Goal: Task Accomplishment & Management: Complete application form

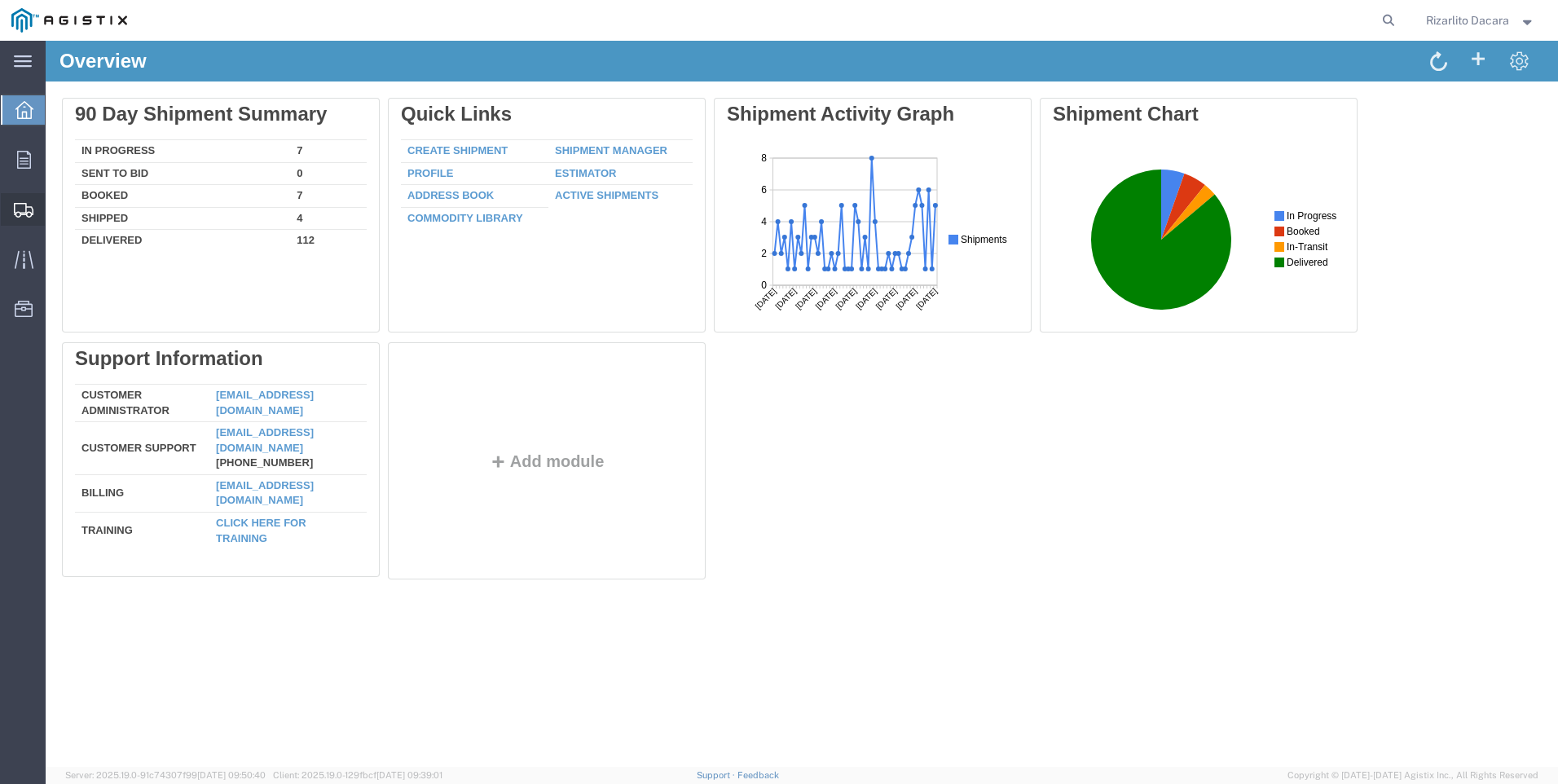
click at [0, 0] on span "Create Shipment" at bounding box center [0, 0] width 0 height 0
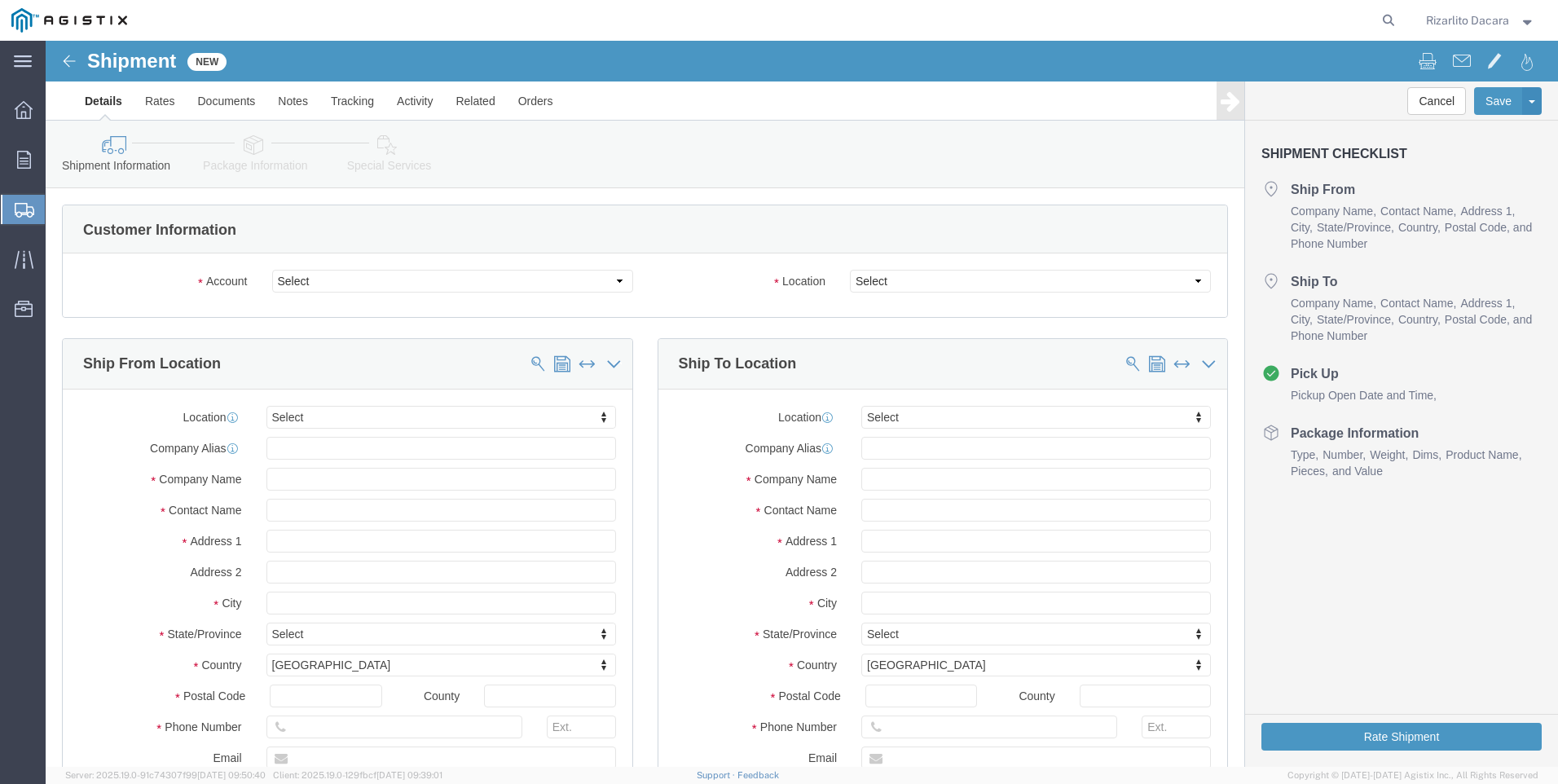
select select
click select "Select MRC Global ([PERSON_NAME] Corp) PG&E"
select select "9596"
click select "Select MRC Global ([PERSON_NAME] Corp) PG&E"
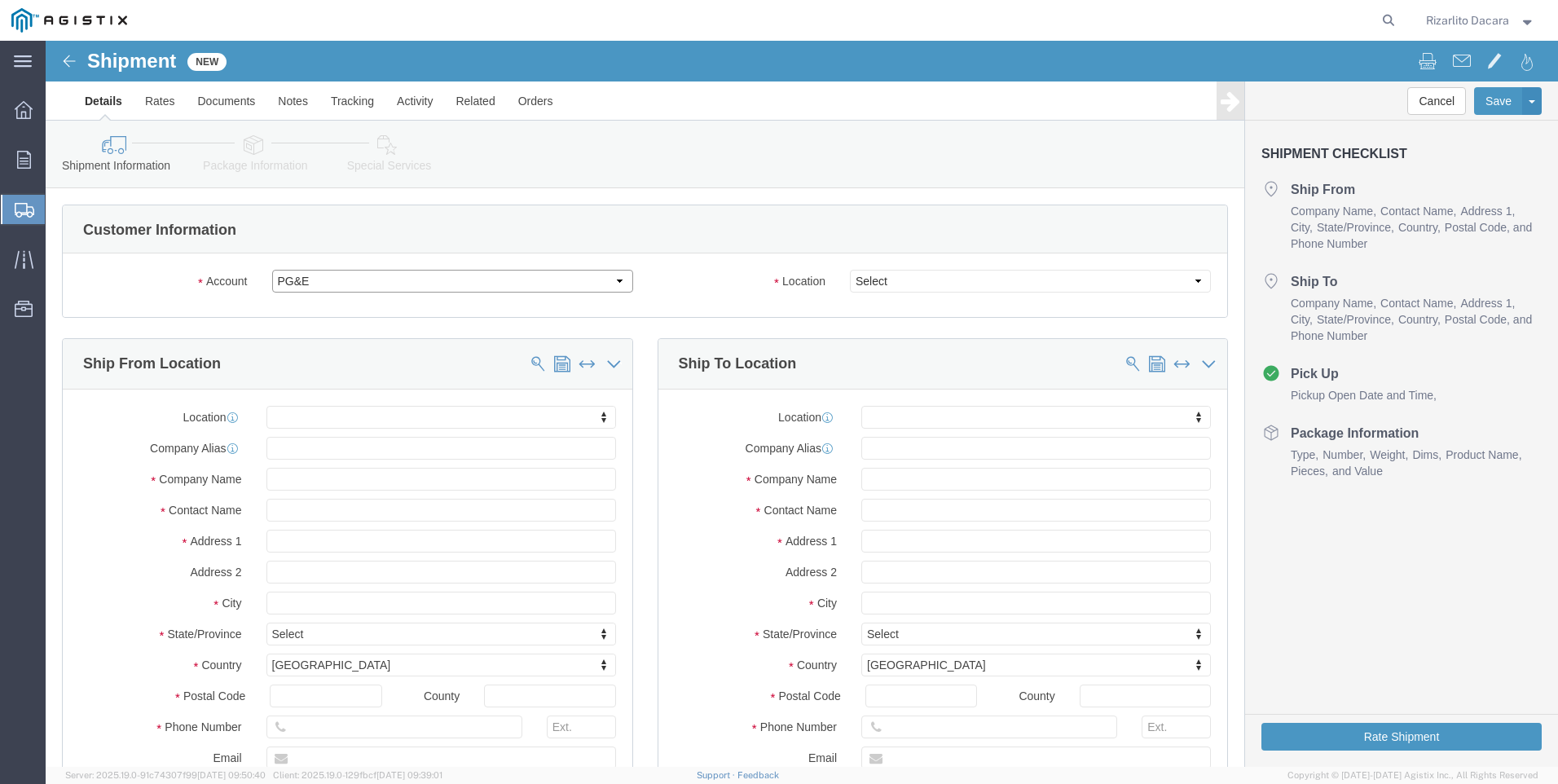
select select "PURCHORD"
select select
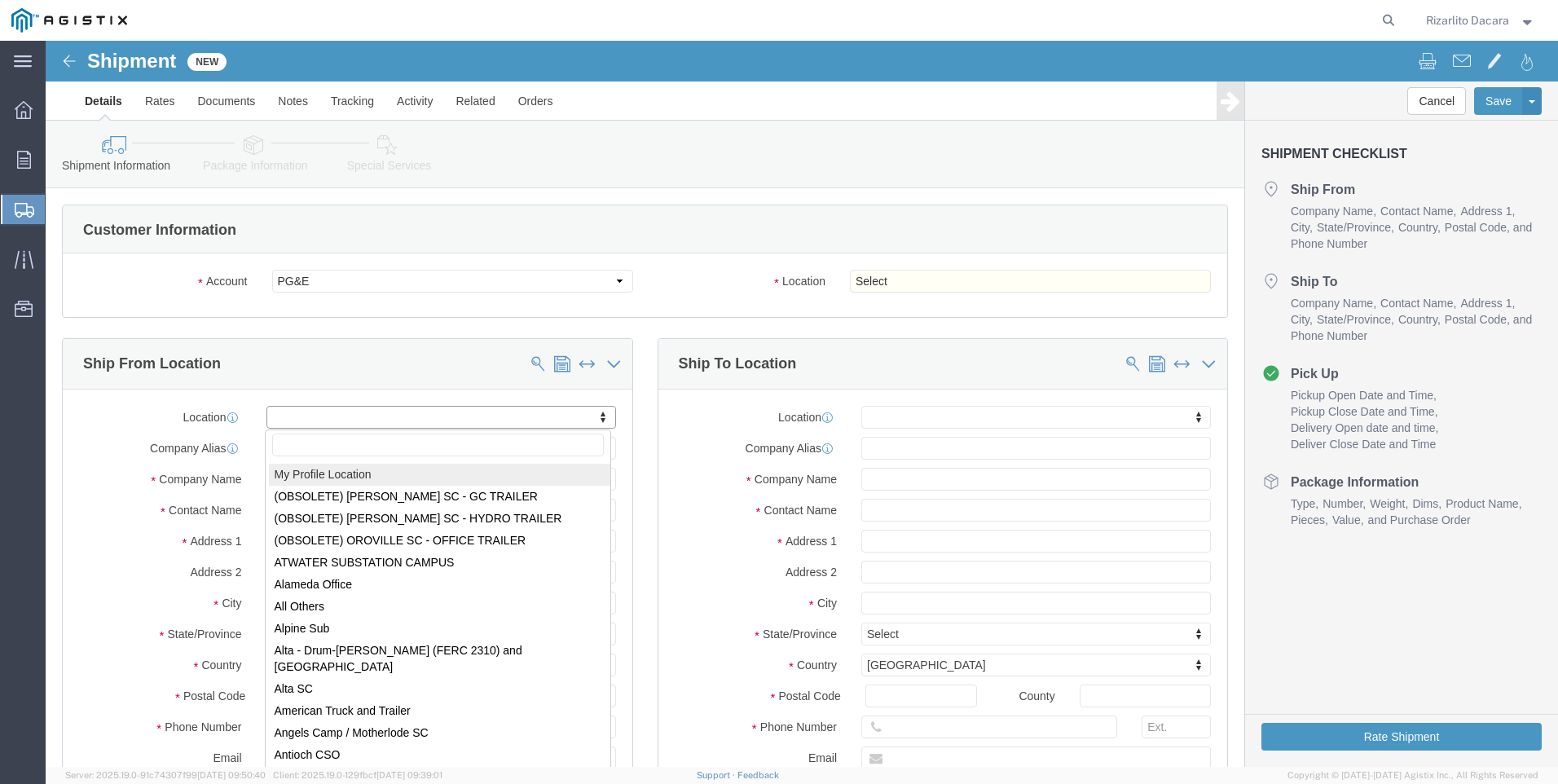
select select "MYPROFILE"
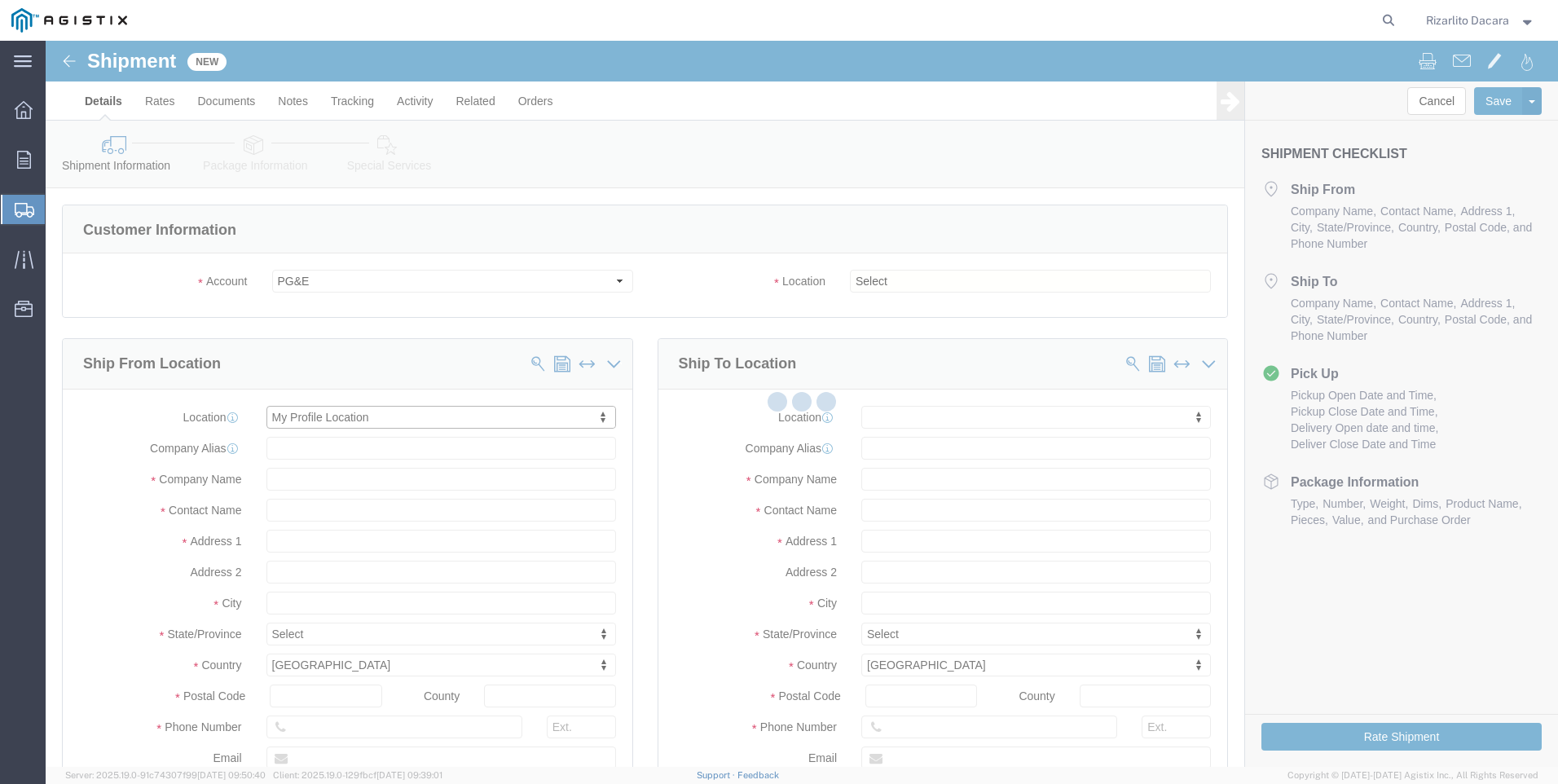
type input "[STREET_ADDRESS][PERSON_NAME]"
type input "93263"
type input "6613916218"
type input "[PERSON_NAME][EMAIL_ADDRESS][DOMAIN_NAME]"
checkbox input "true"
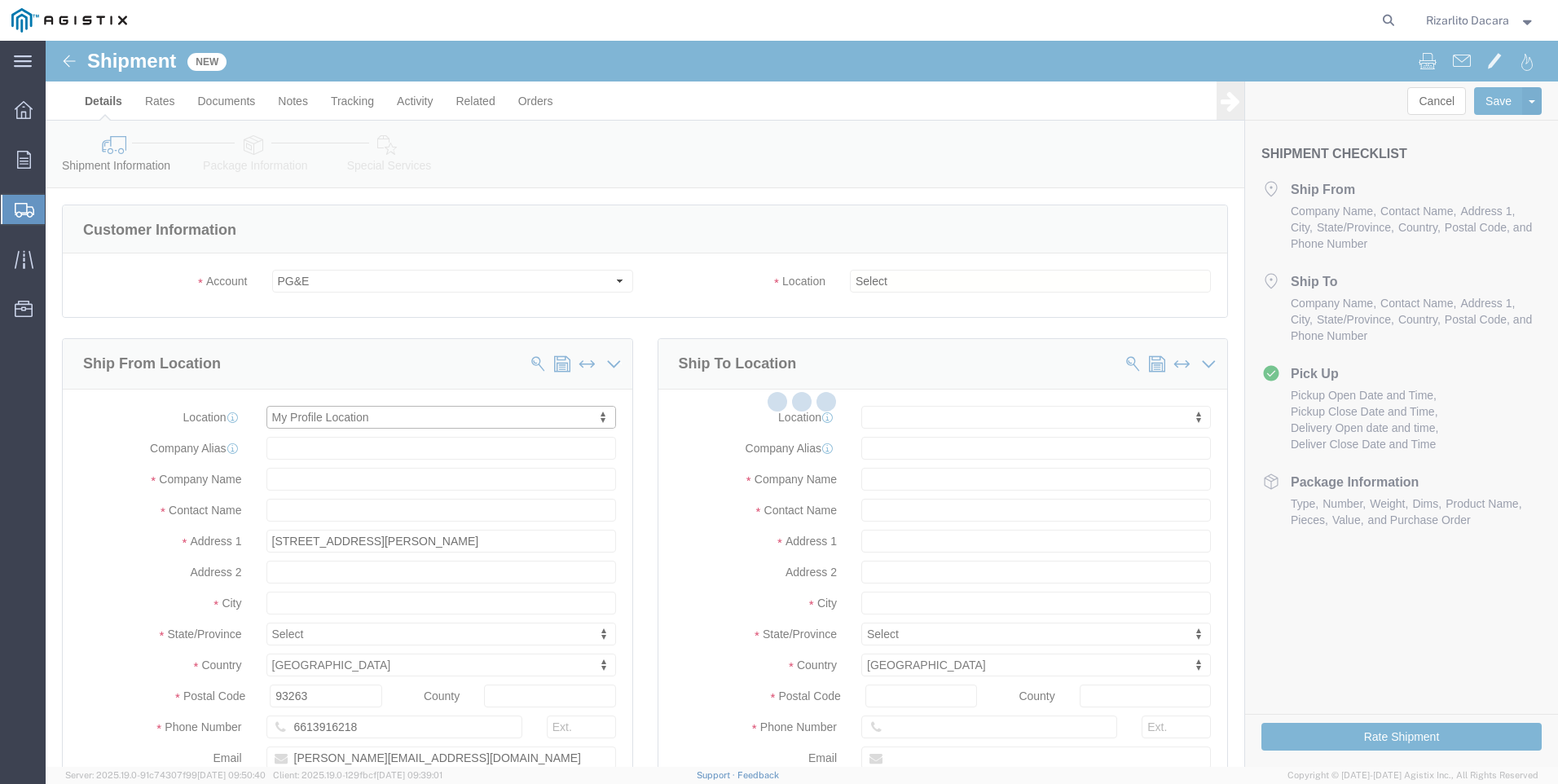
type input "MRC Global ([PERSON_NAME] Corp)"
type input "Rizarlito Dacara"
type input "Shafter"
select select "CA"
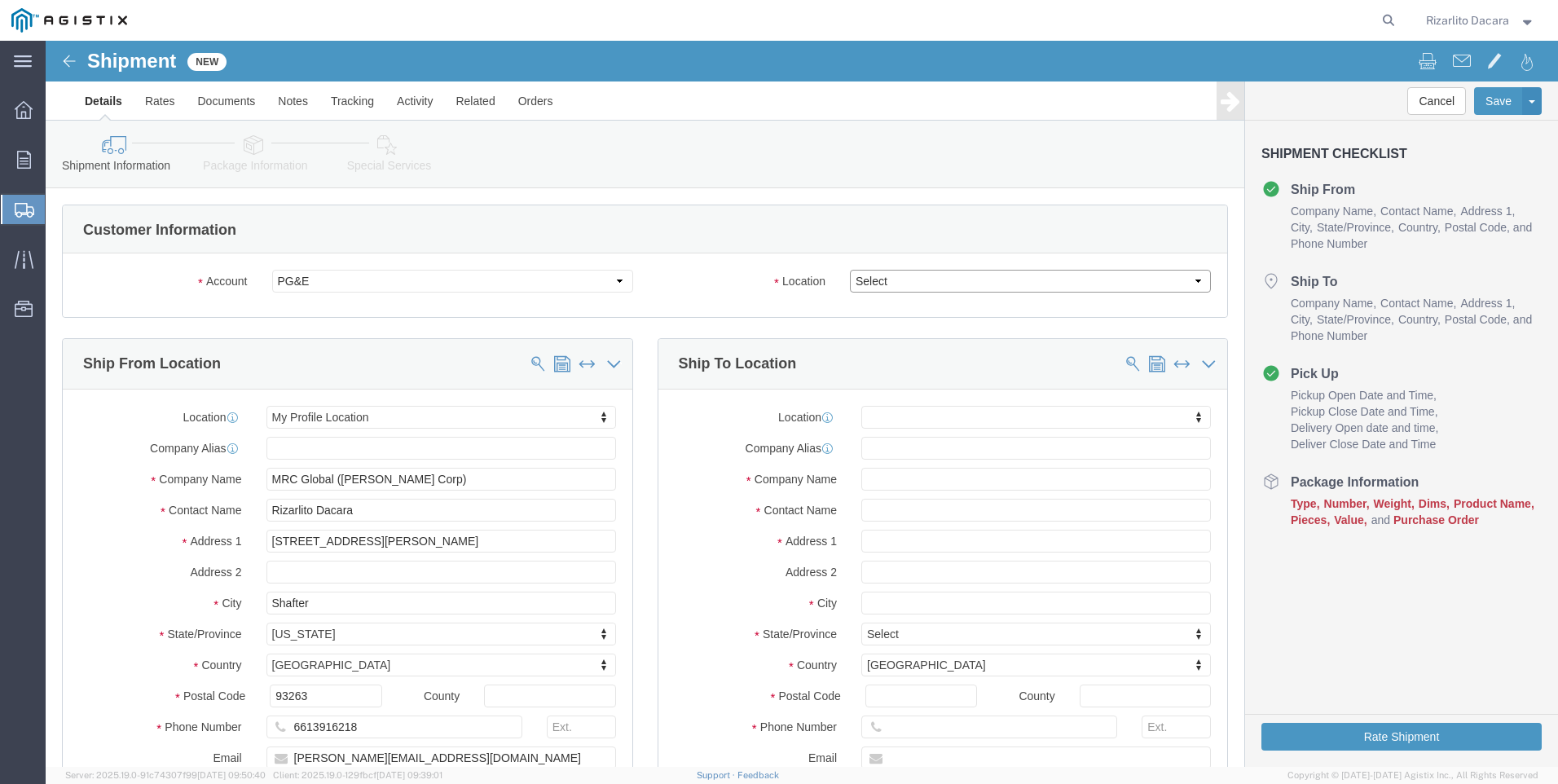
click select "Select All Others [GEOGRAPHIC_DATA] [GEOGRAPHIC_DATA] [GEOGRAPHIC_DATA] [GEOGRA…"
select select "23082"
click select "Select All Others [GEOGRAPHIC_DATA] [GEOGRAPHIC_DATA] [GEOGRAPHIC_DATA] [GEOGRA…"
click input "text"
type input "fremont"
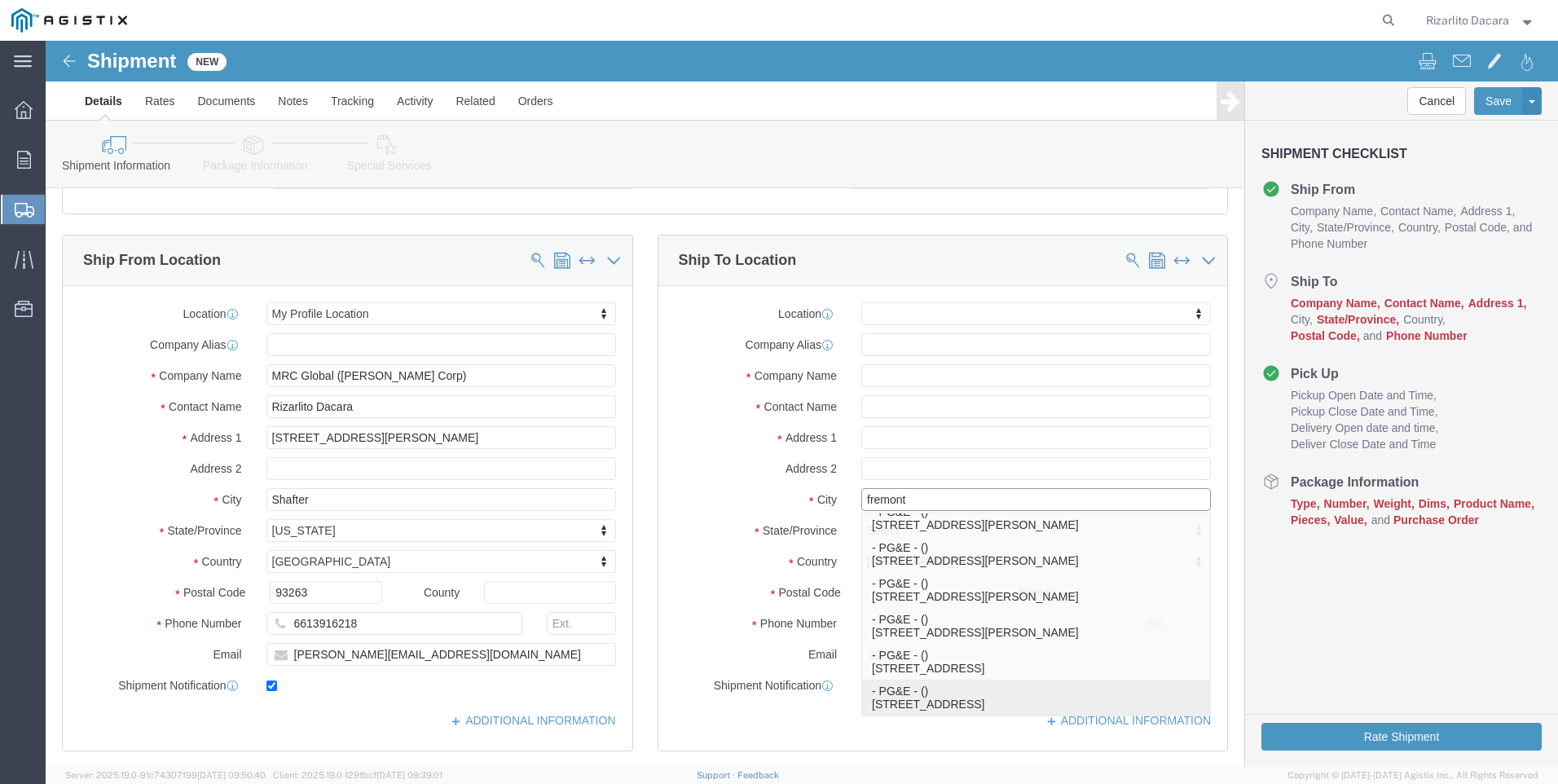
scroll to position [244, 0]
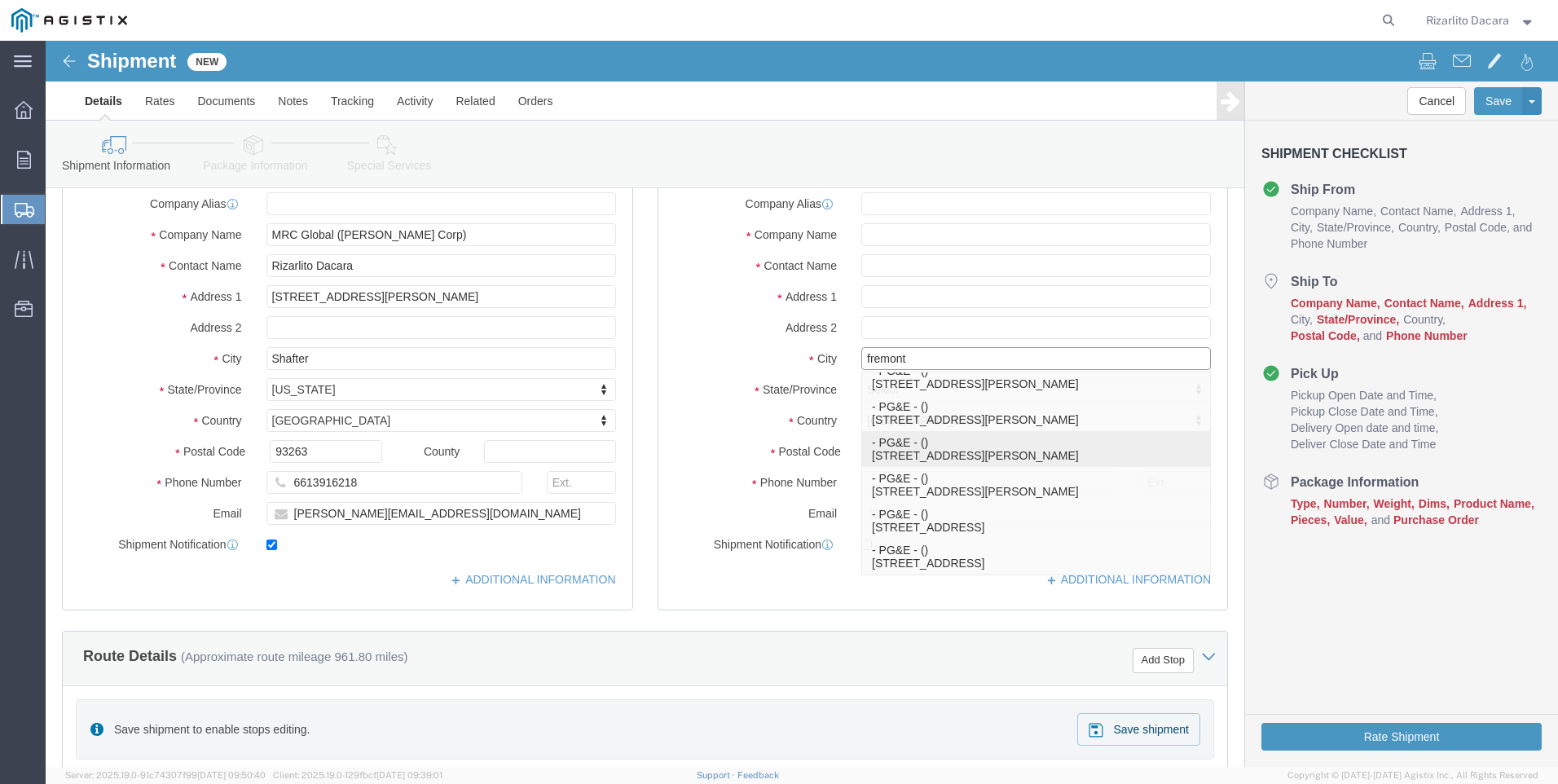
click p "- PG&E - () [STREET_ADDRESS][PERSON_NAME]"
select select
type input "[STREET_ADDRESS][PERSON_NAME]"
type input "94538-3129"
type input "PG&E"
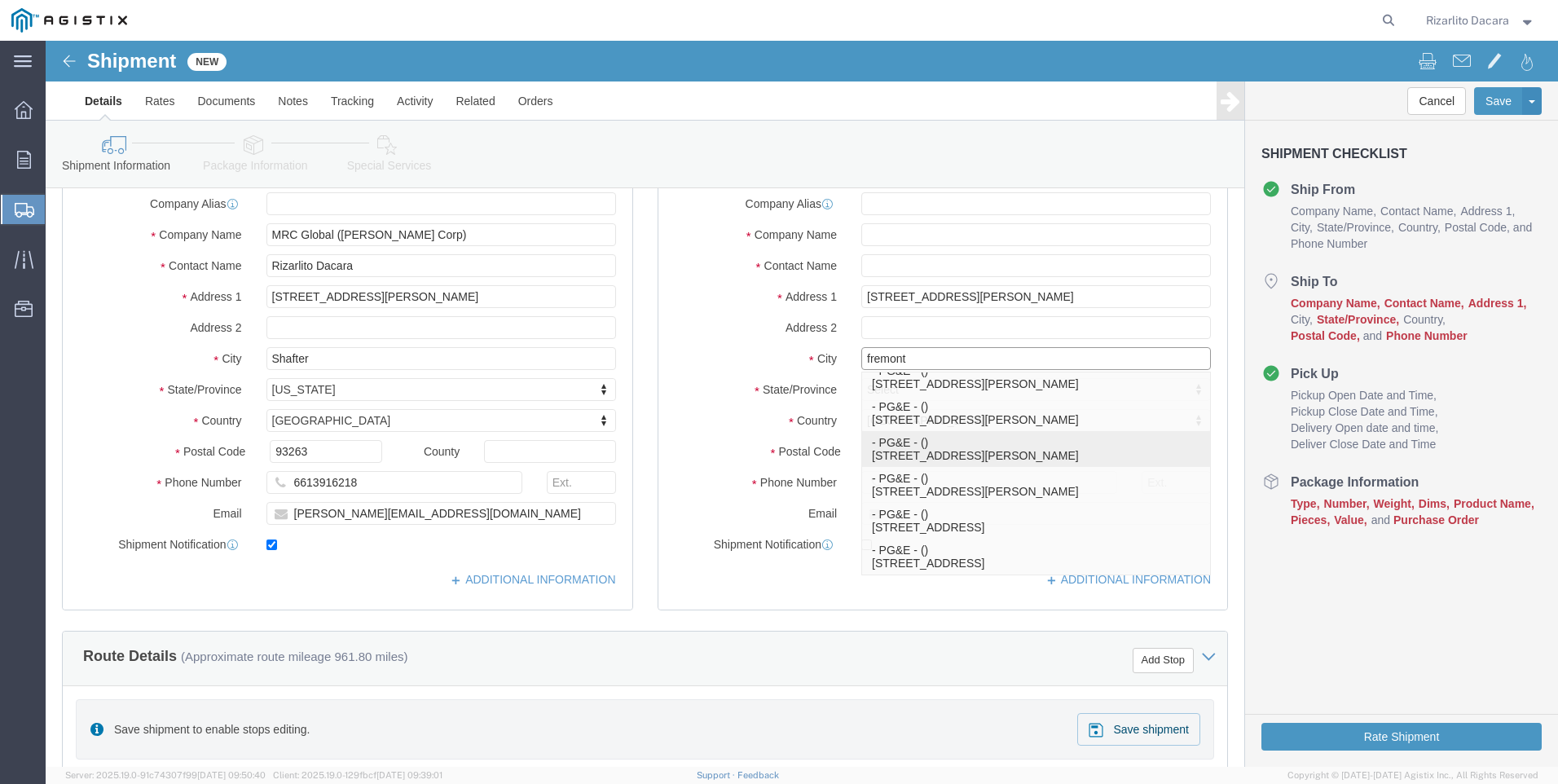
type input "Fremont"
select select "CA"
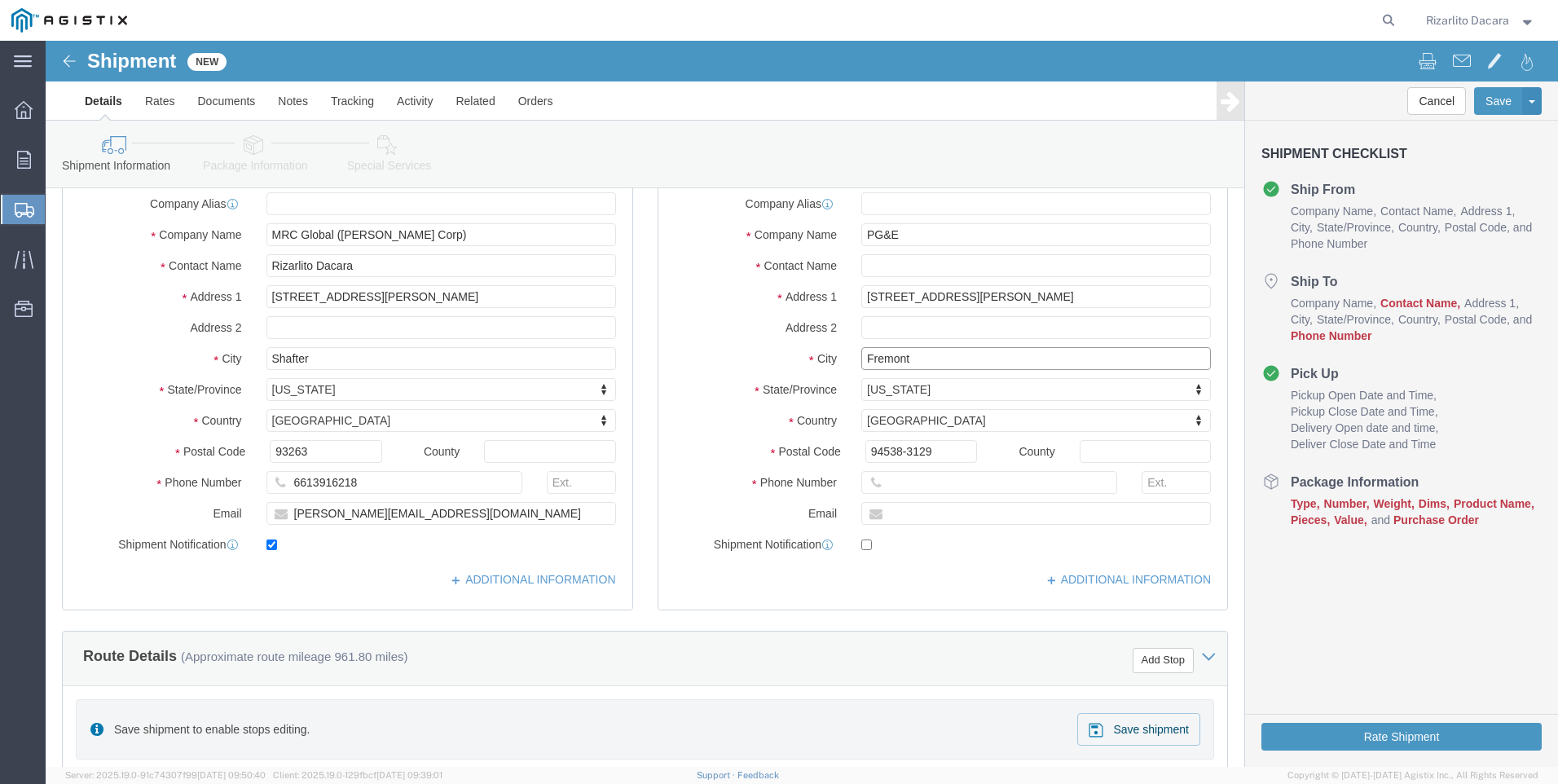
type input "Fremont"
select select
click input "text"
type input "[PERSON_NAME]"
click input "text"
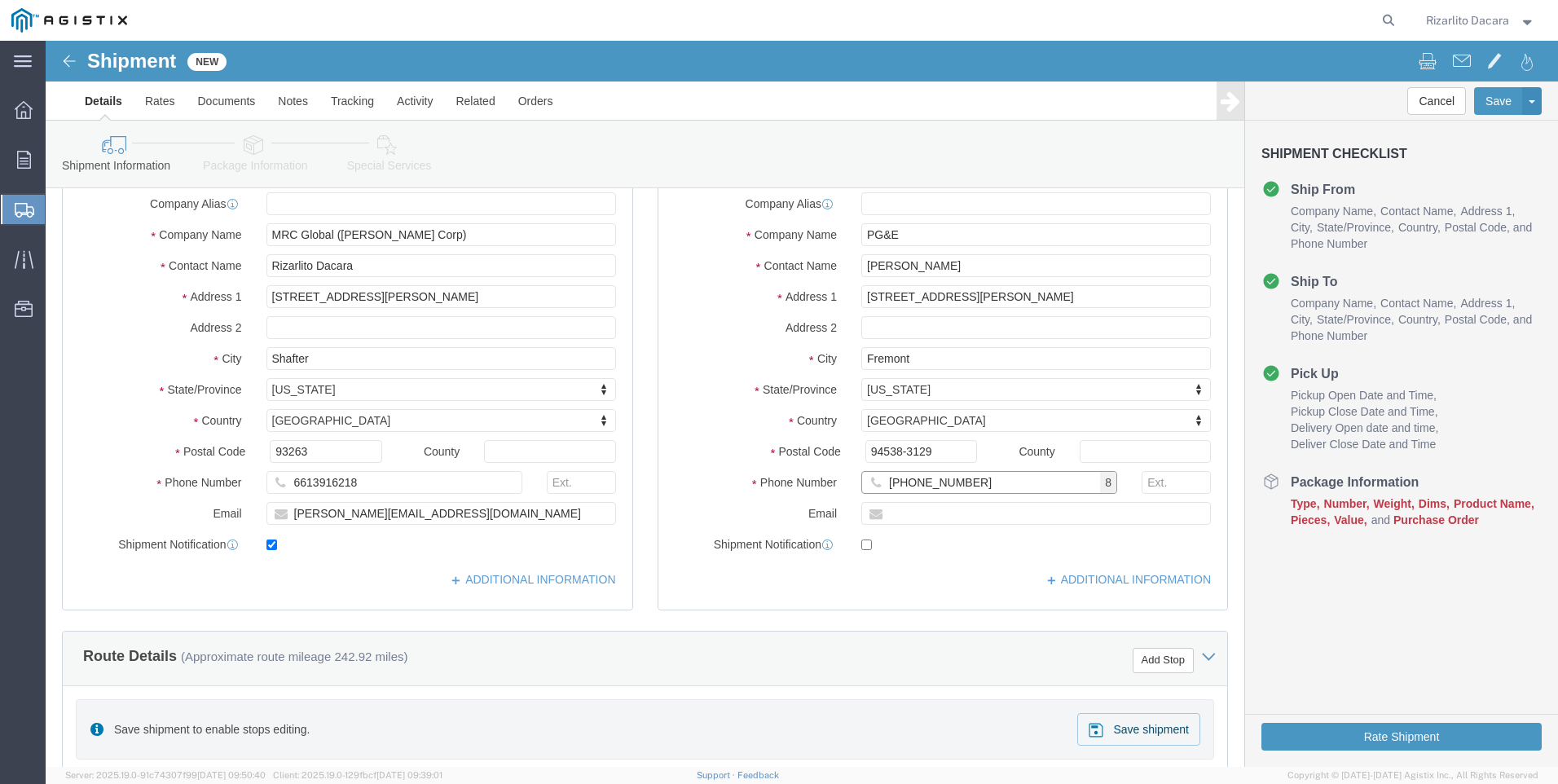
type input "[PHONE_NUMBER]"
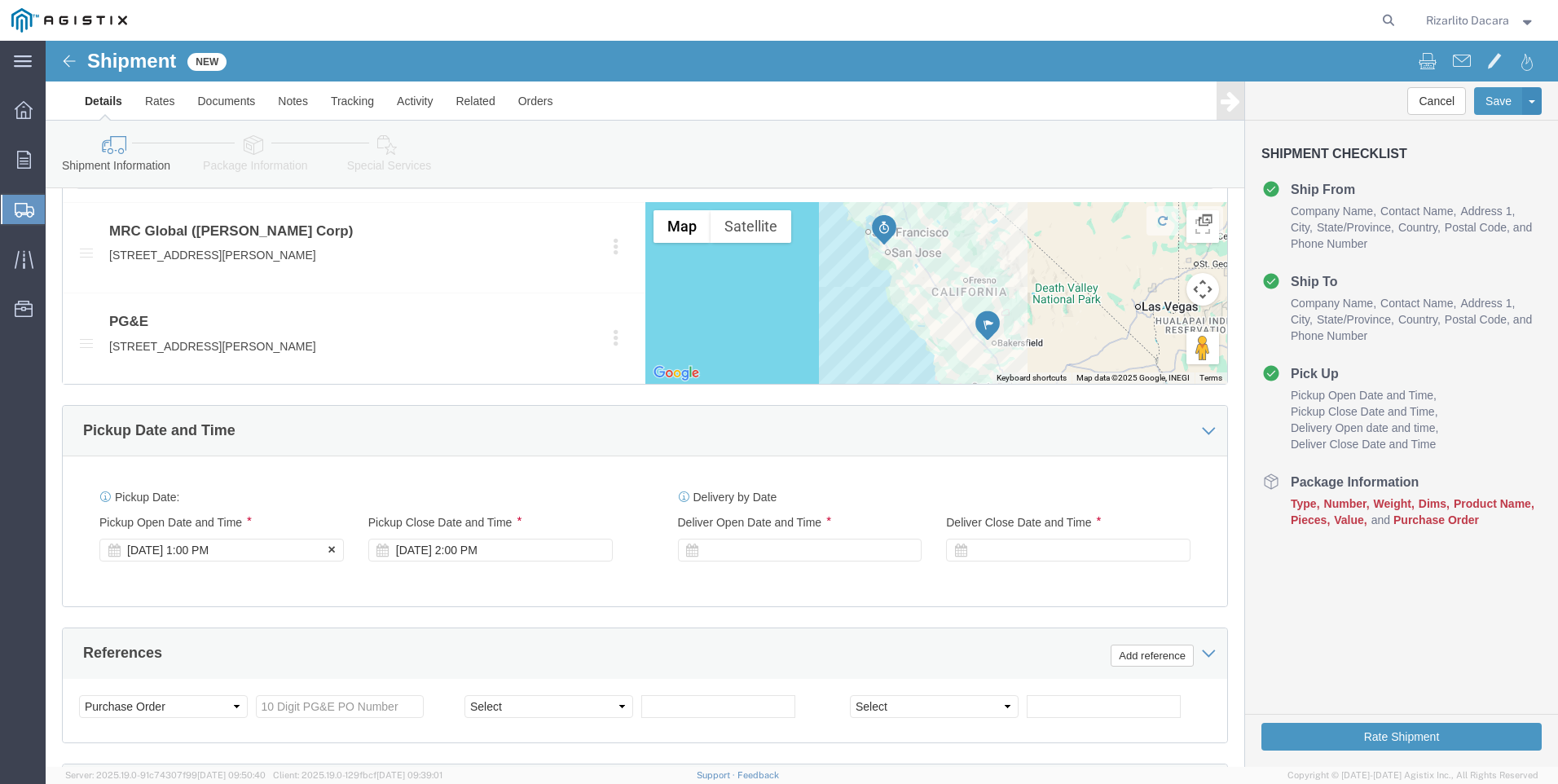
scroll to position [896, 0]
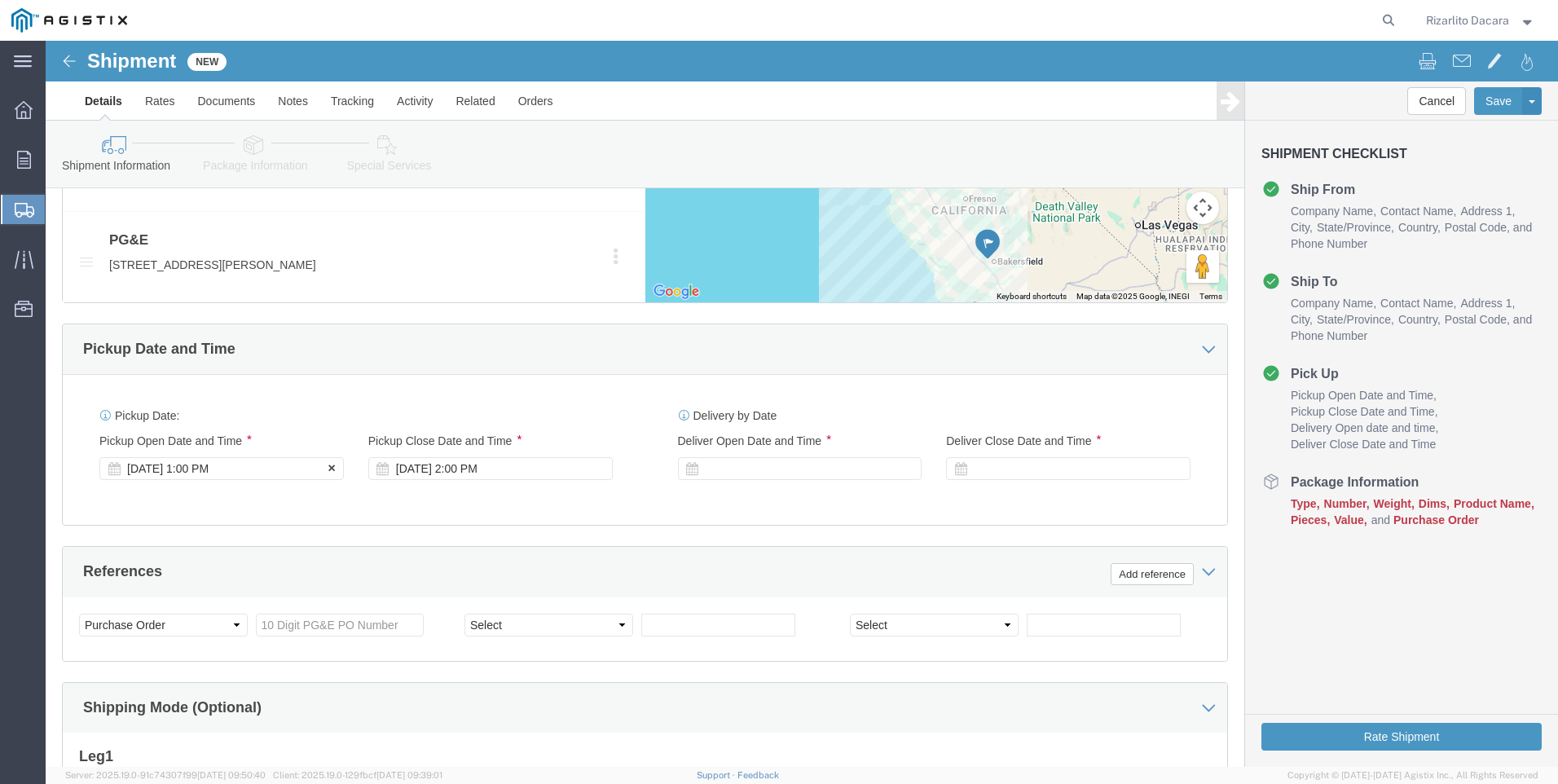
click div "[DATE] 1:00 PM"
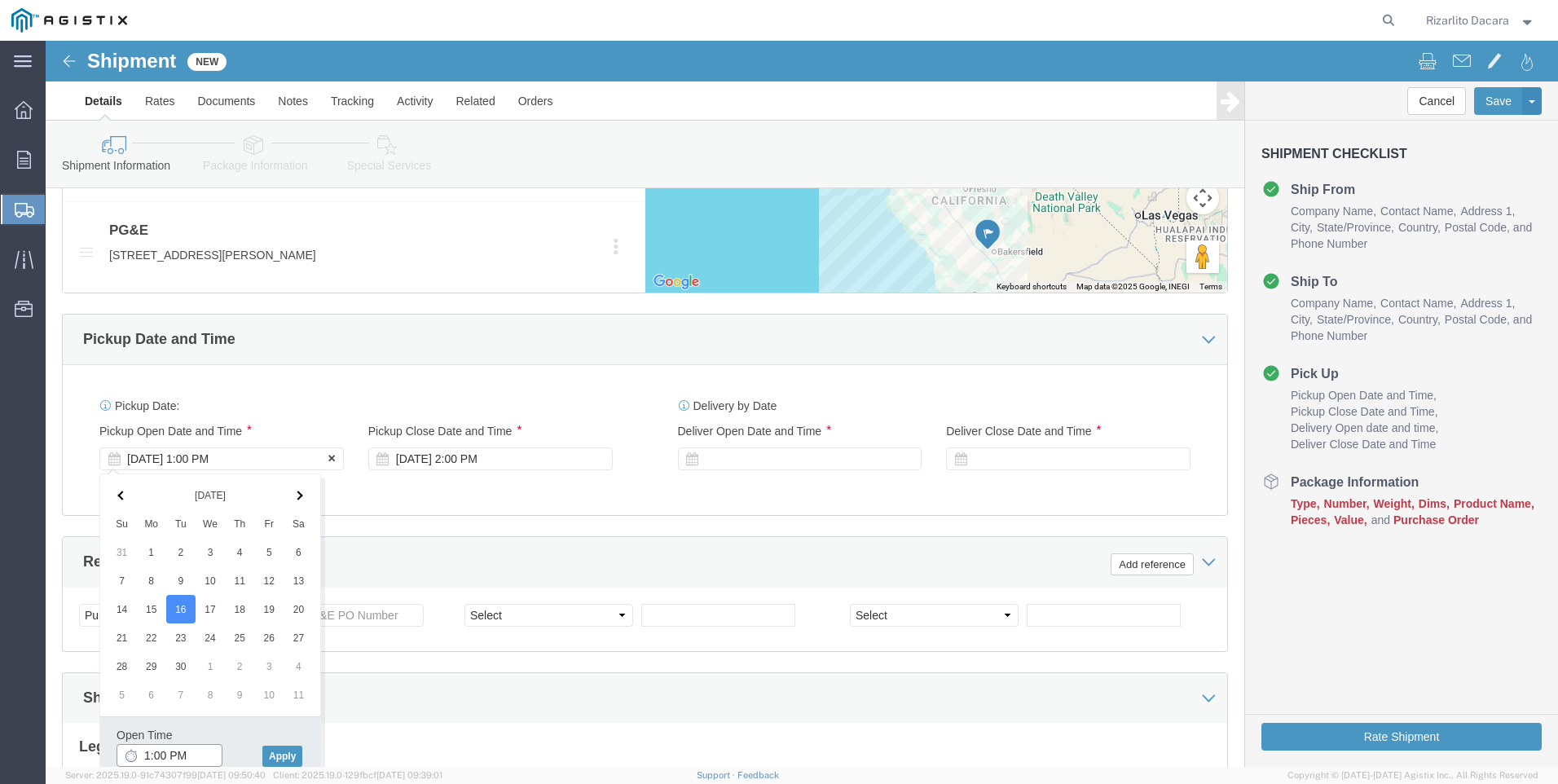
scroll to position [1150, 0]
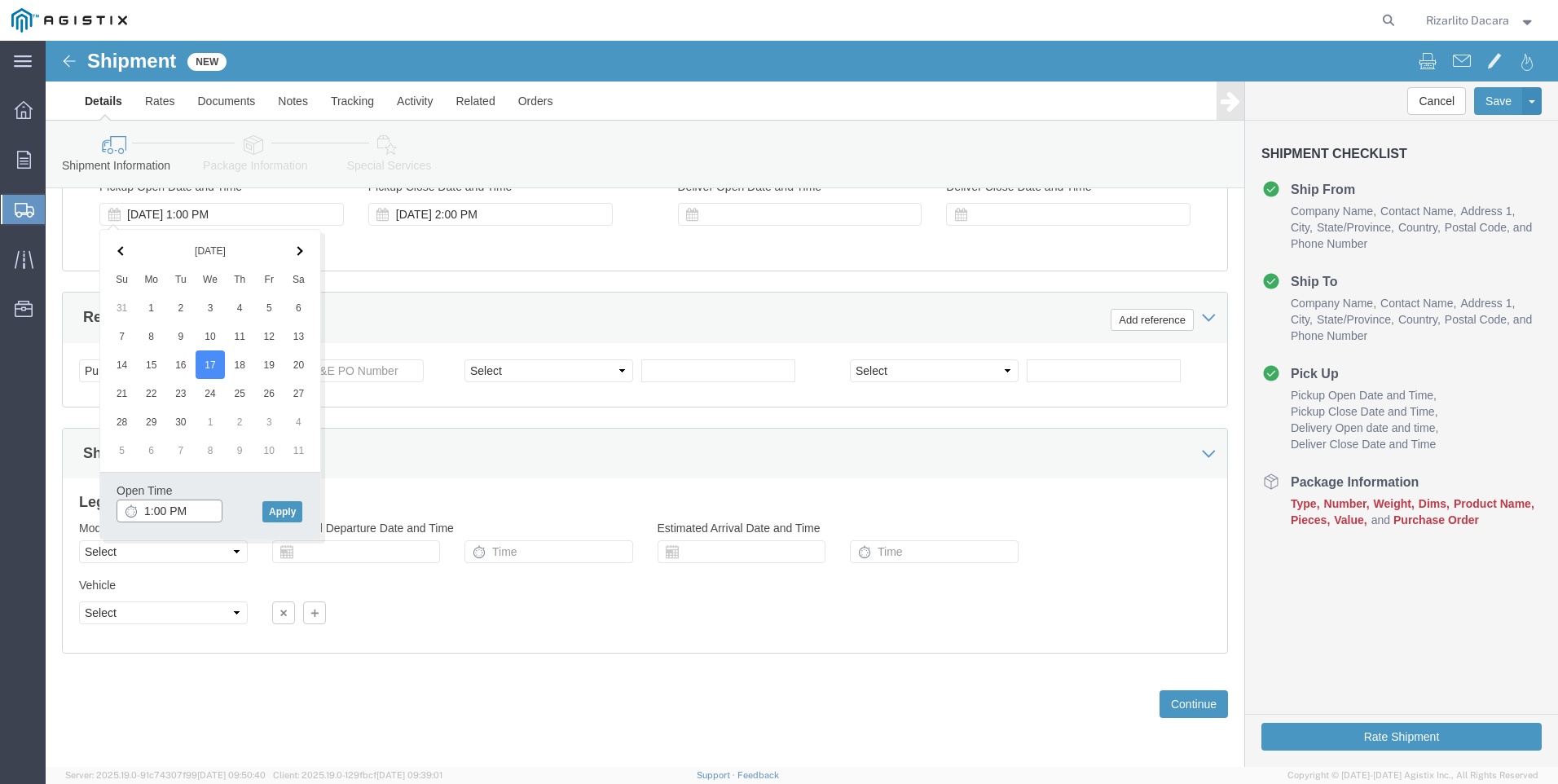
click input "1:00 PM"
type input "7:00 AM"
click button "Apply"
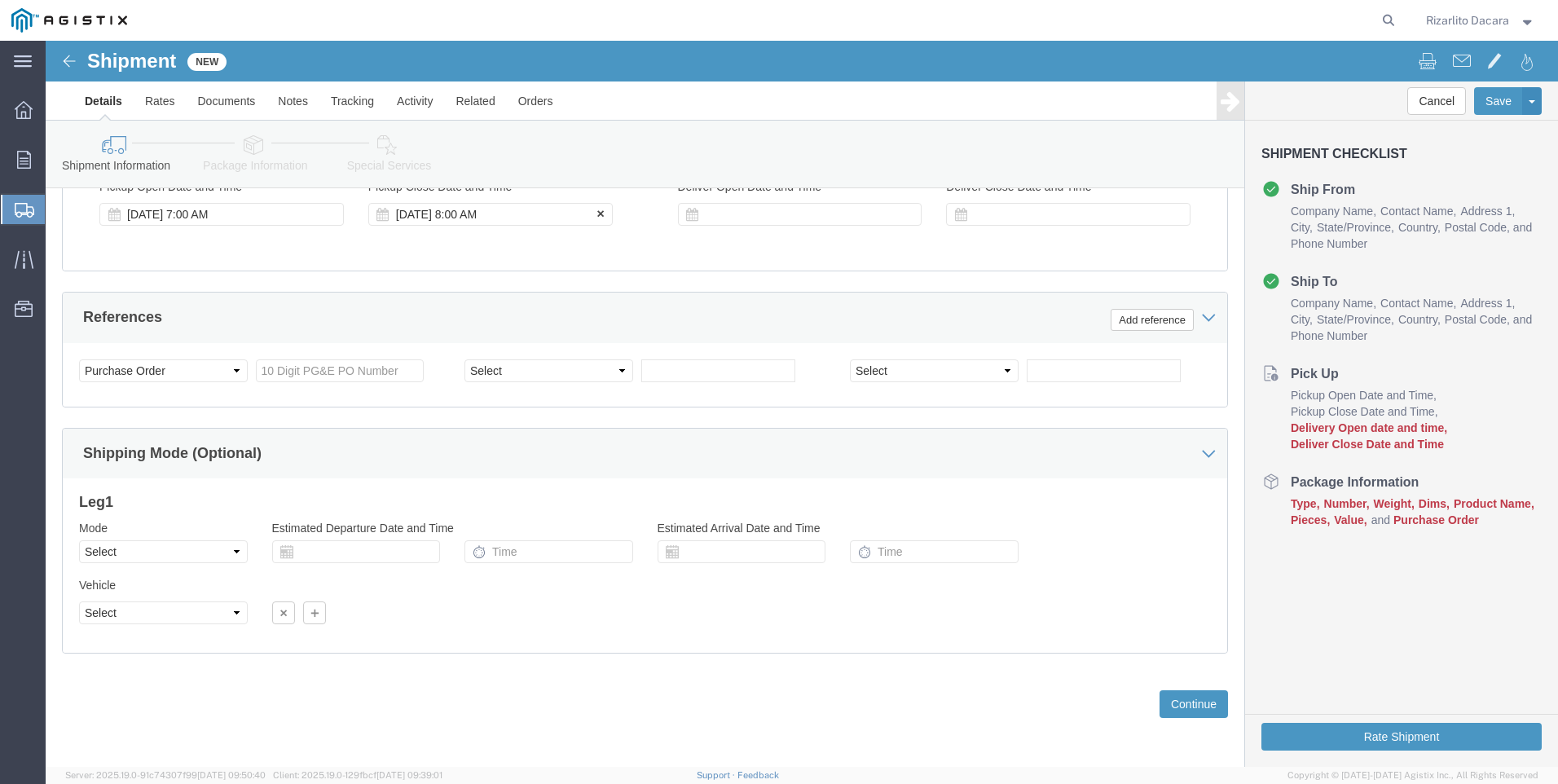
click div "[DATE] 8:00 AM"
type input "10:00 AM"
click button "Apply"
click div
click input "11:00 AM"
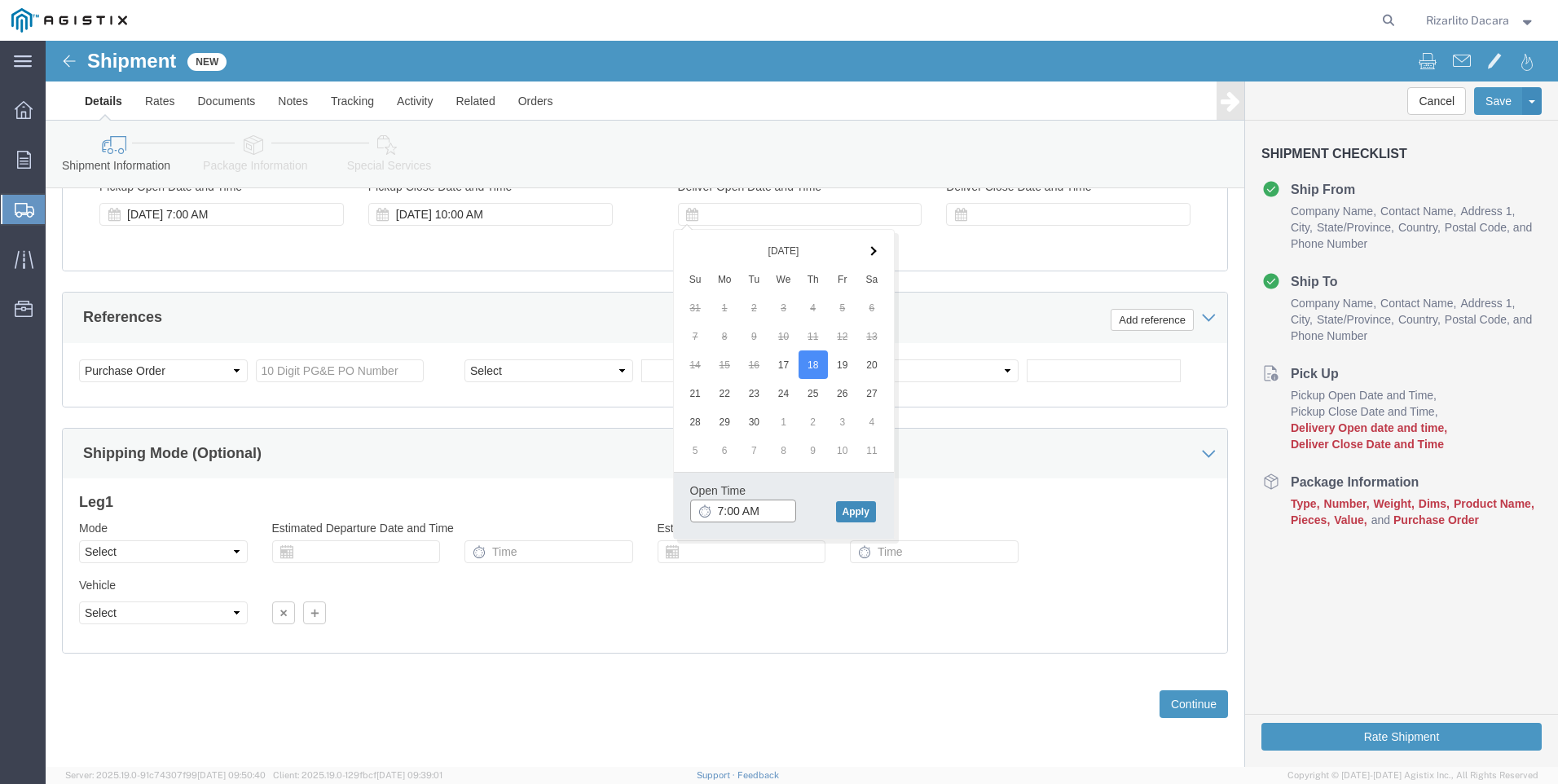
type input "7:00 AM"
click button "Apply"
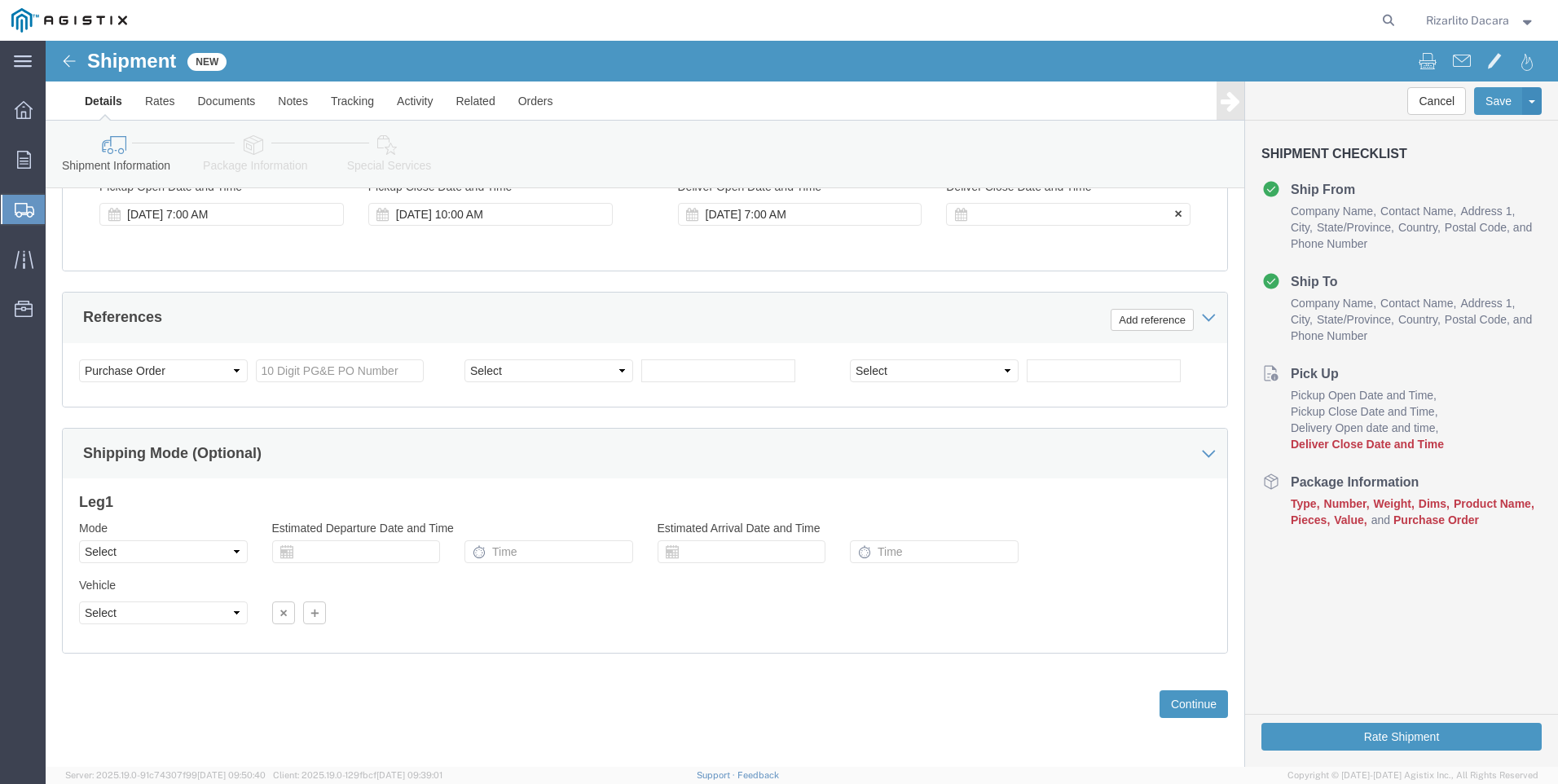
click div
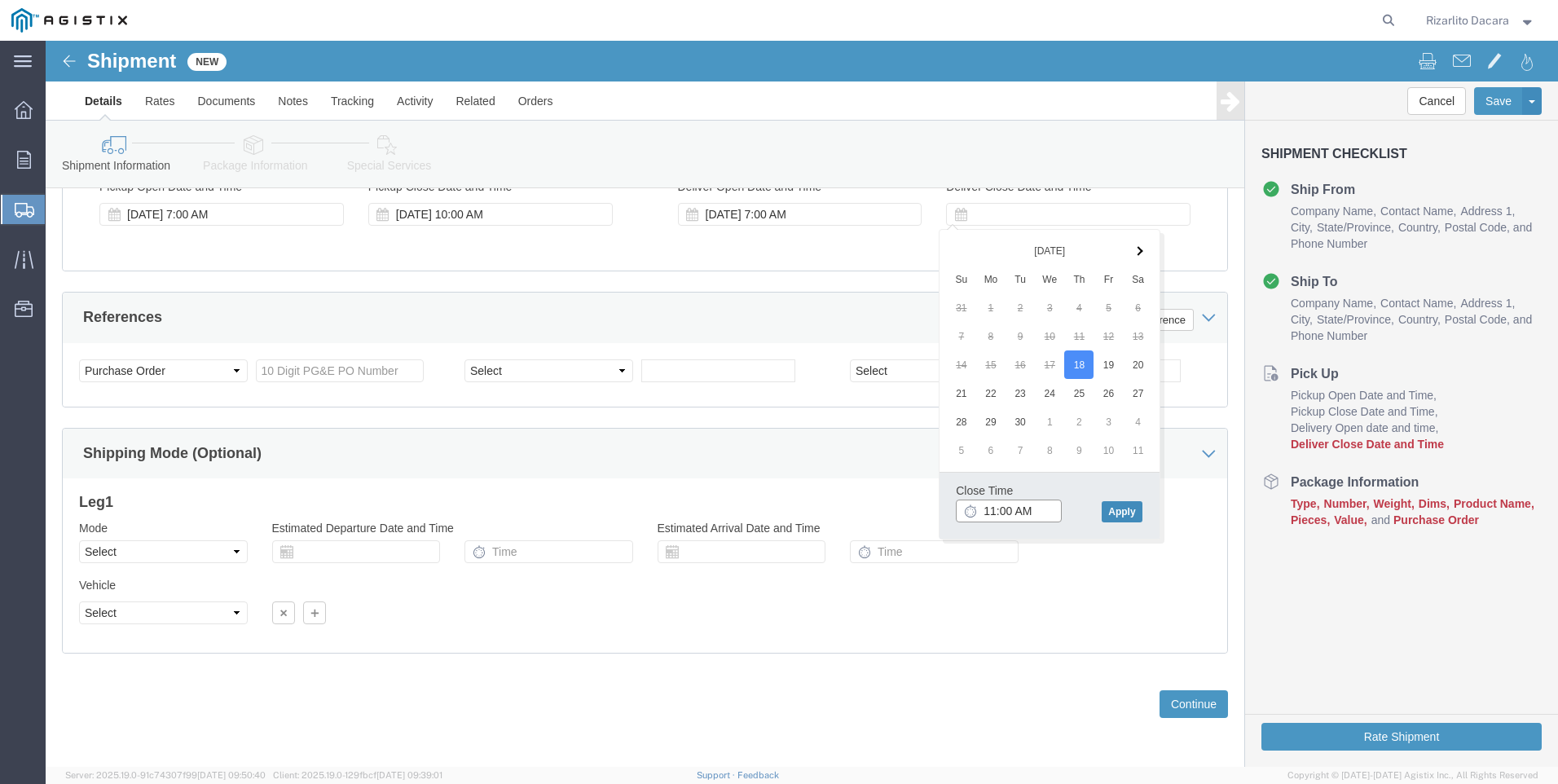
type input "11:00 AM"
click button "Apply"
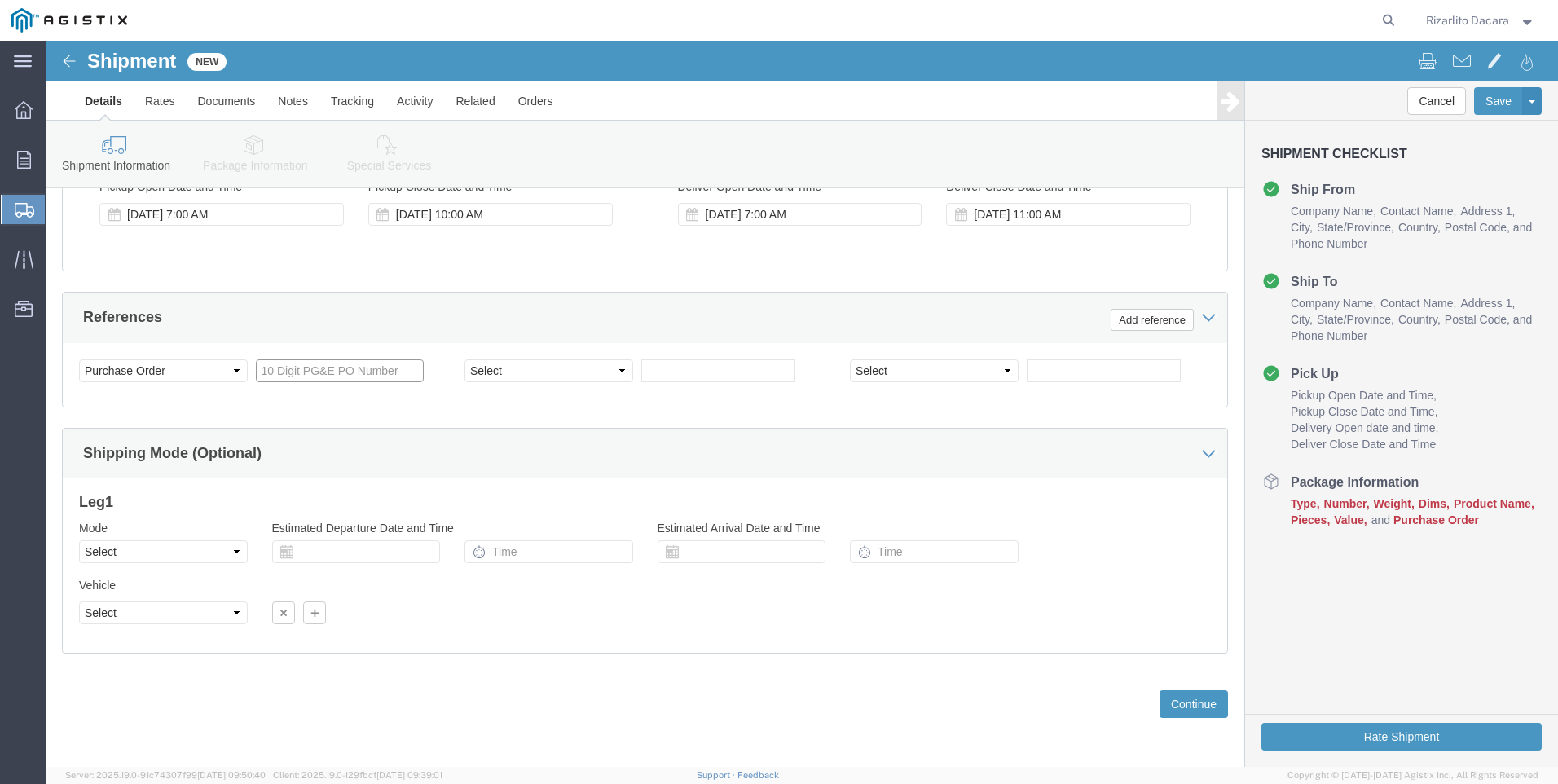
click input "text"
type input "3501413999"
click select "Select Account Type Activity ID Airline Appointment Number ASN Batch Request # …"
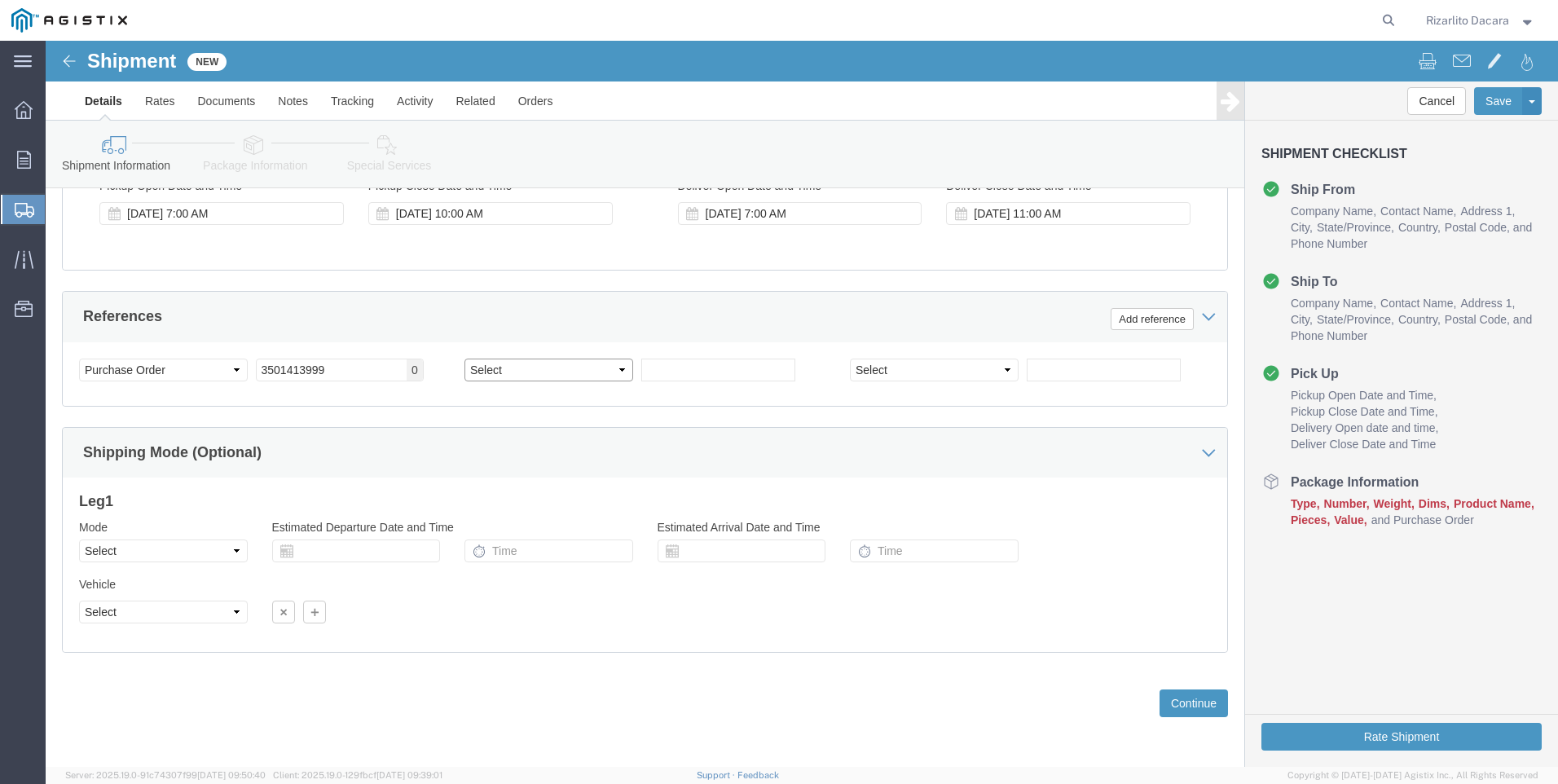
select select "SALEORDR"
click select "Select Account Type Activity ID Airline Appointment Number ASN Batch Request # …"
click input "text"
type input "6050202"
click button "Continue"
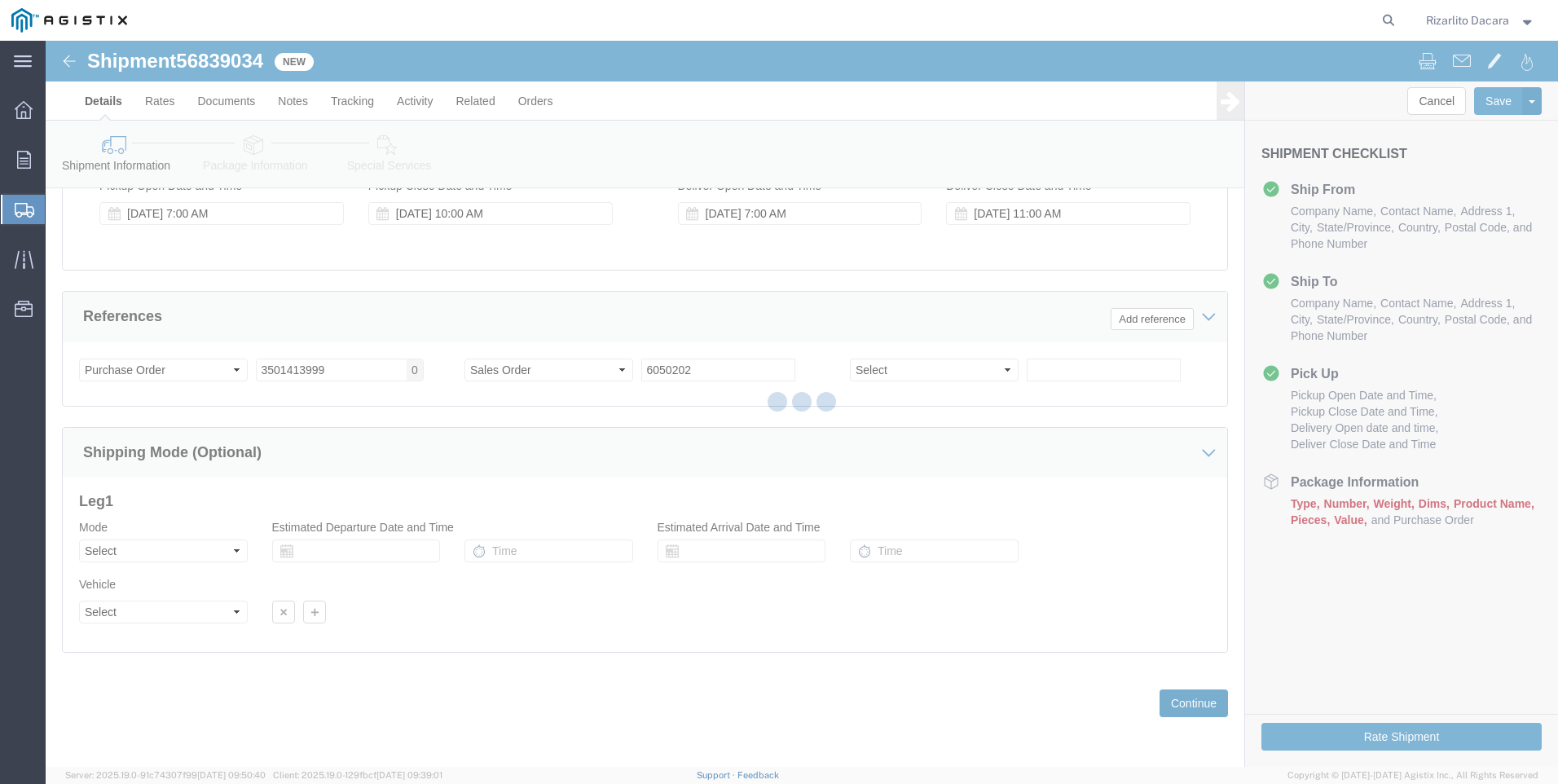
select select "21483"
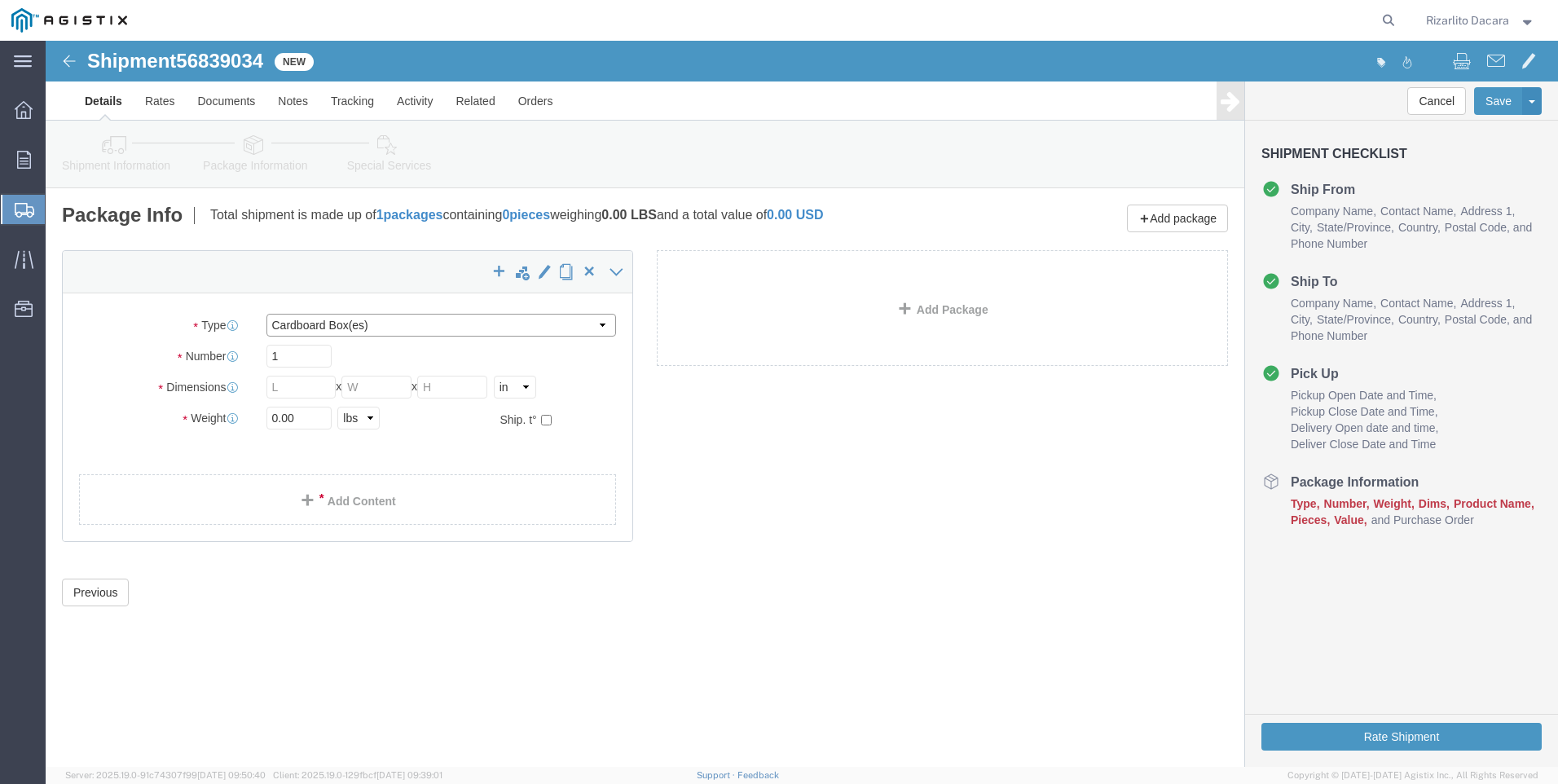
click select "Select Bulk Bundle(s) Cardboard Box(es) Carton(s) Crate(s) Drum(s) (Fiberboard)…"
select select "PONS"
click select "Select Bulk Bundle(s) Cardboard Box(es) Carton(s) Crate(s) Drum(s) (Fiberboard)…"
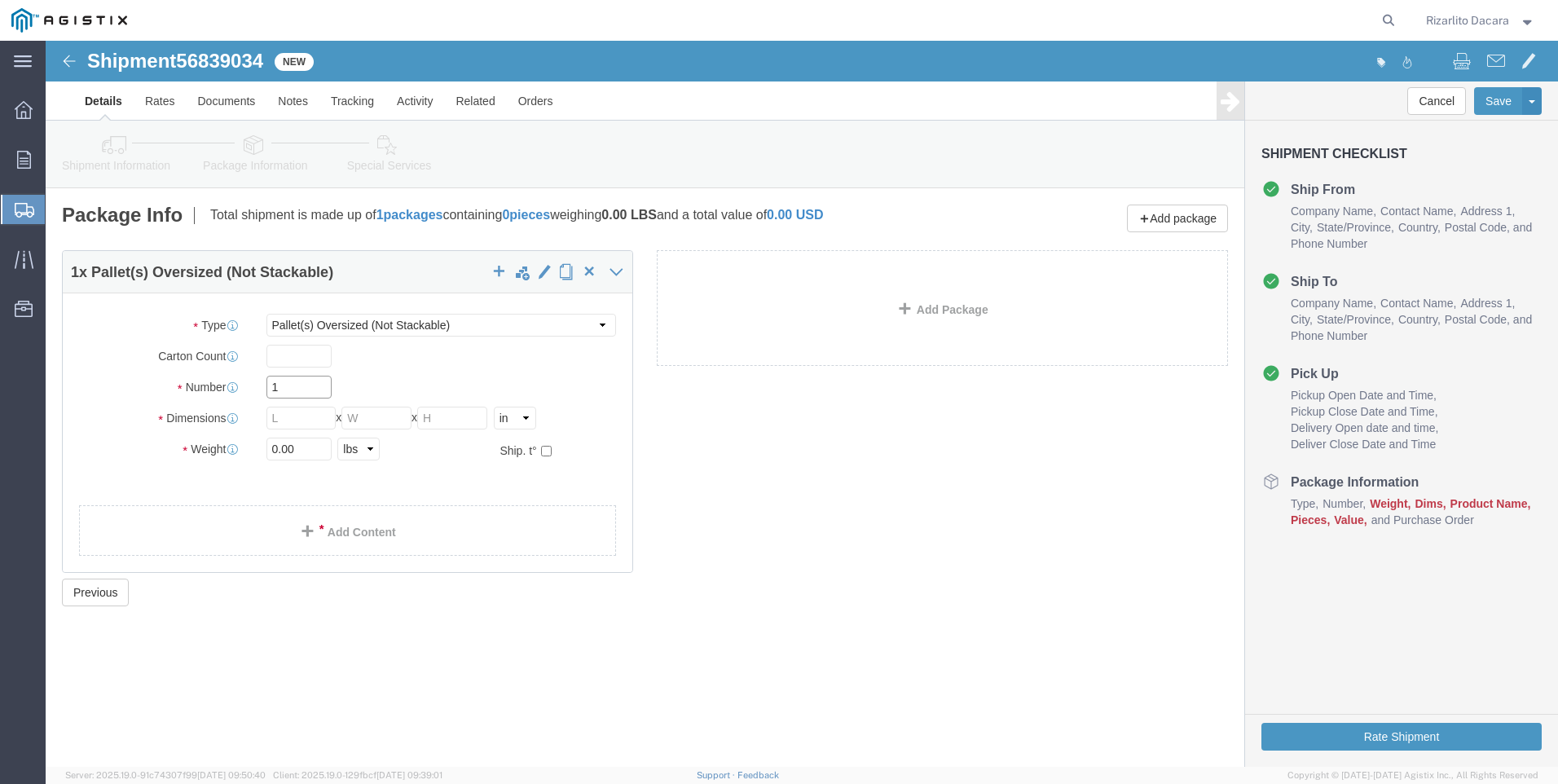
click input "1"
type input "7"
click input "text"
type input "78"
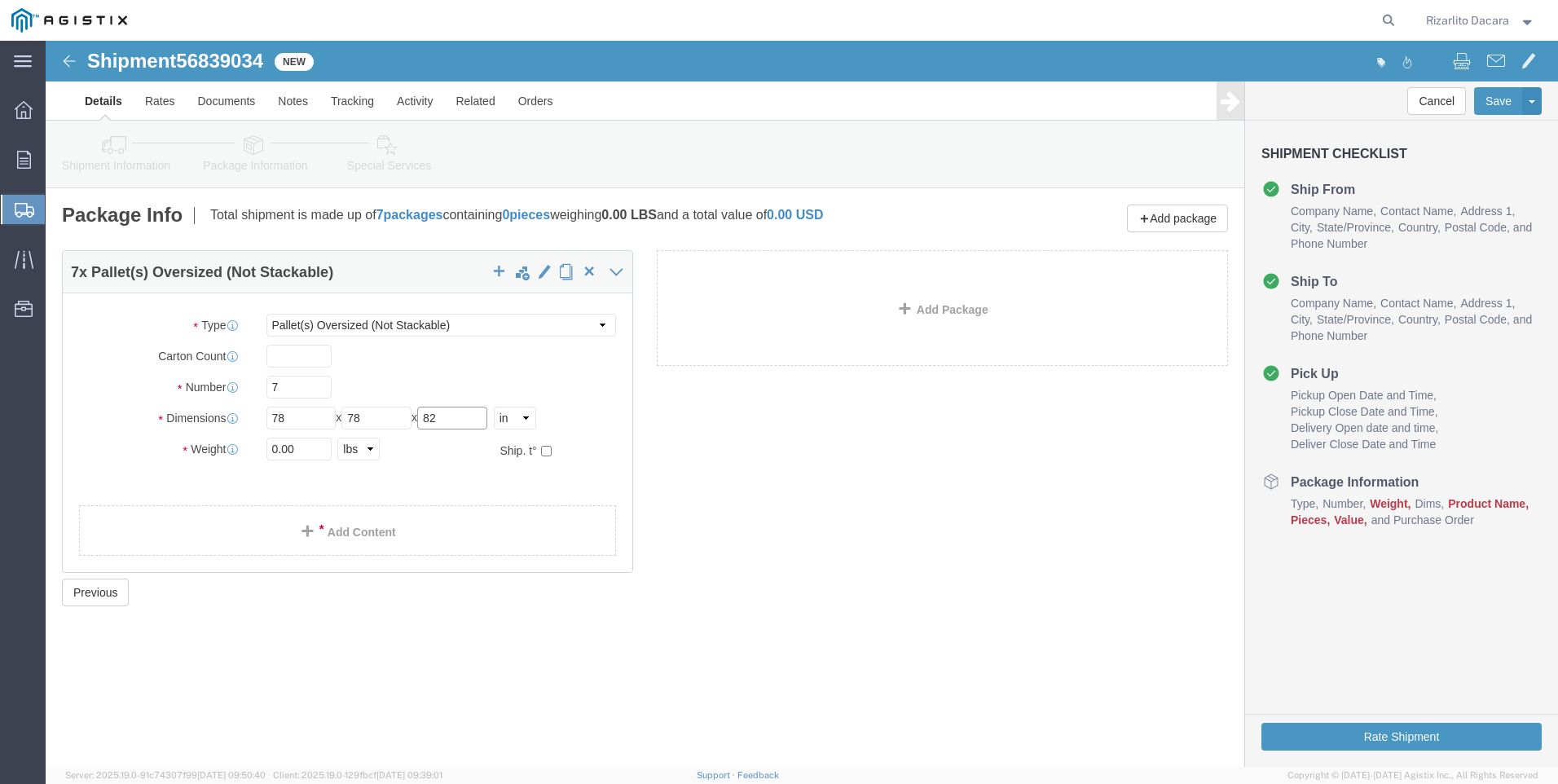
type input "82"
type input "13790"
click span
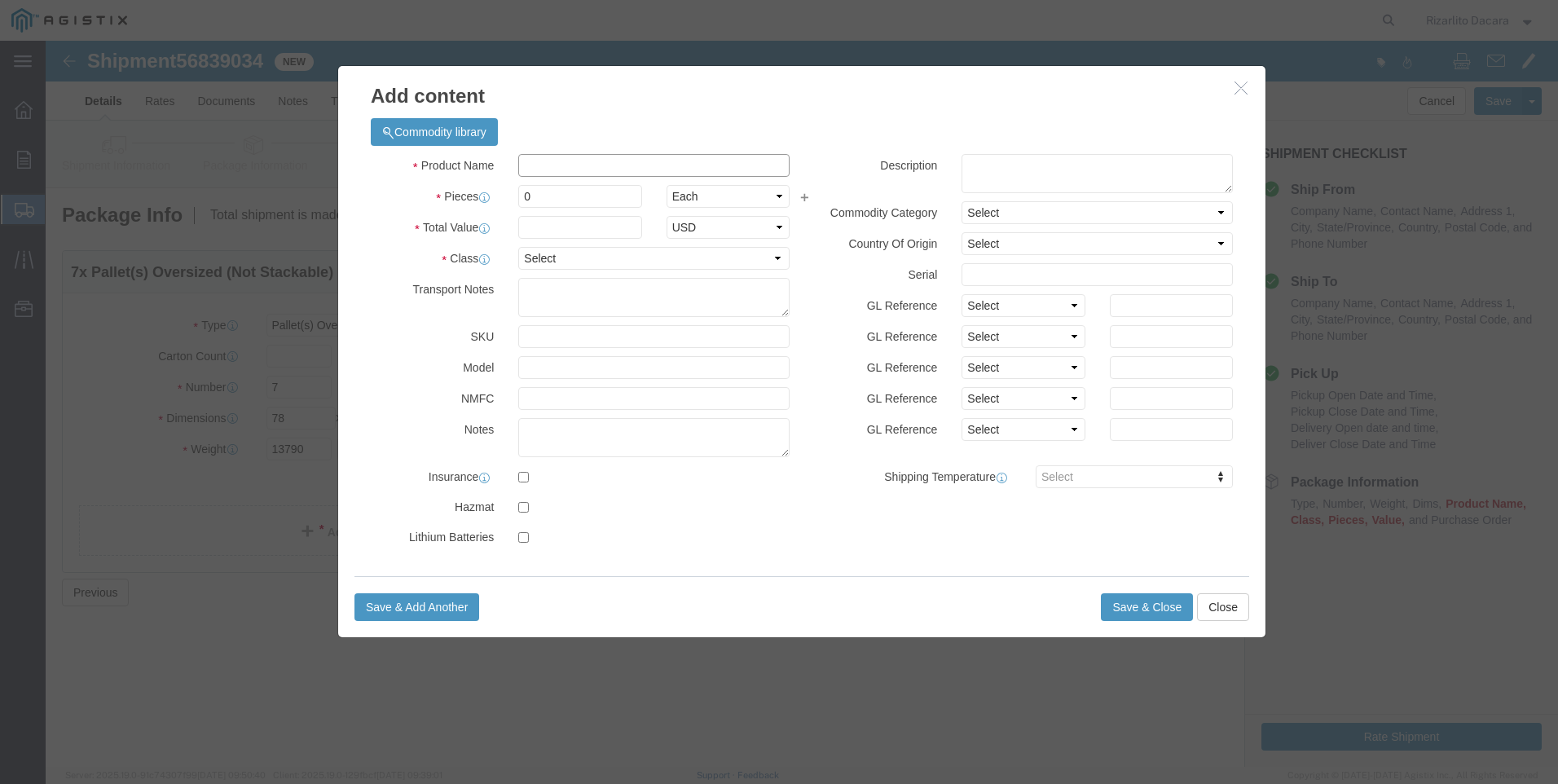
click input "text"
type input "2 yellow gas pipe 1500ft coil"
click input "0"
type input "14"
click input "text"
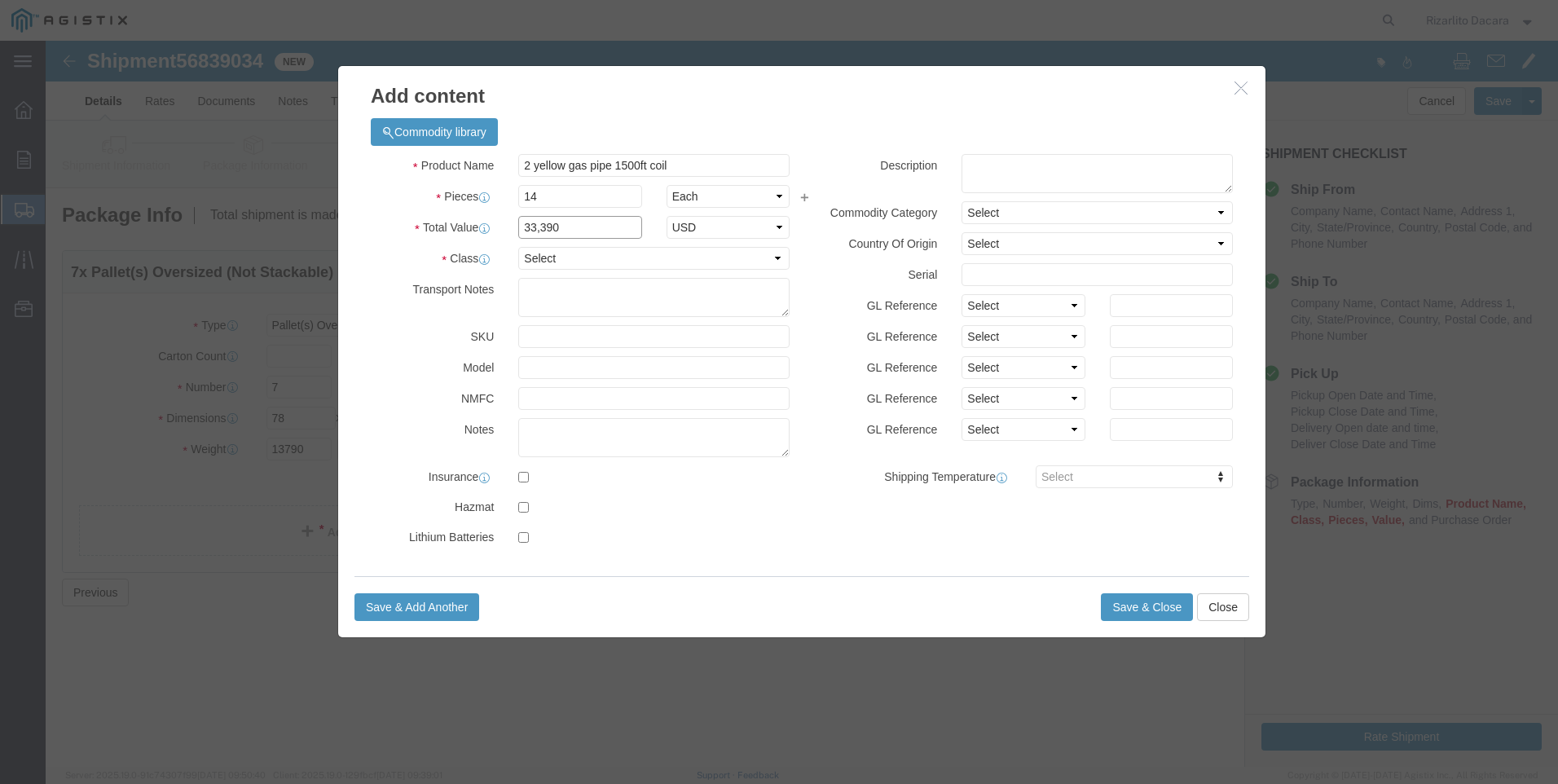
type input "33,390"
click select "Select 50 55 60 65 70 85 92.5 100 125 175 250 300 400"
select select "60"
click select "Select 50 55 60 65 70 85 92.5 100 125 175 250 300 400"
click button "Save & Close"
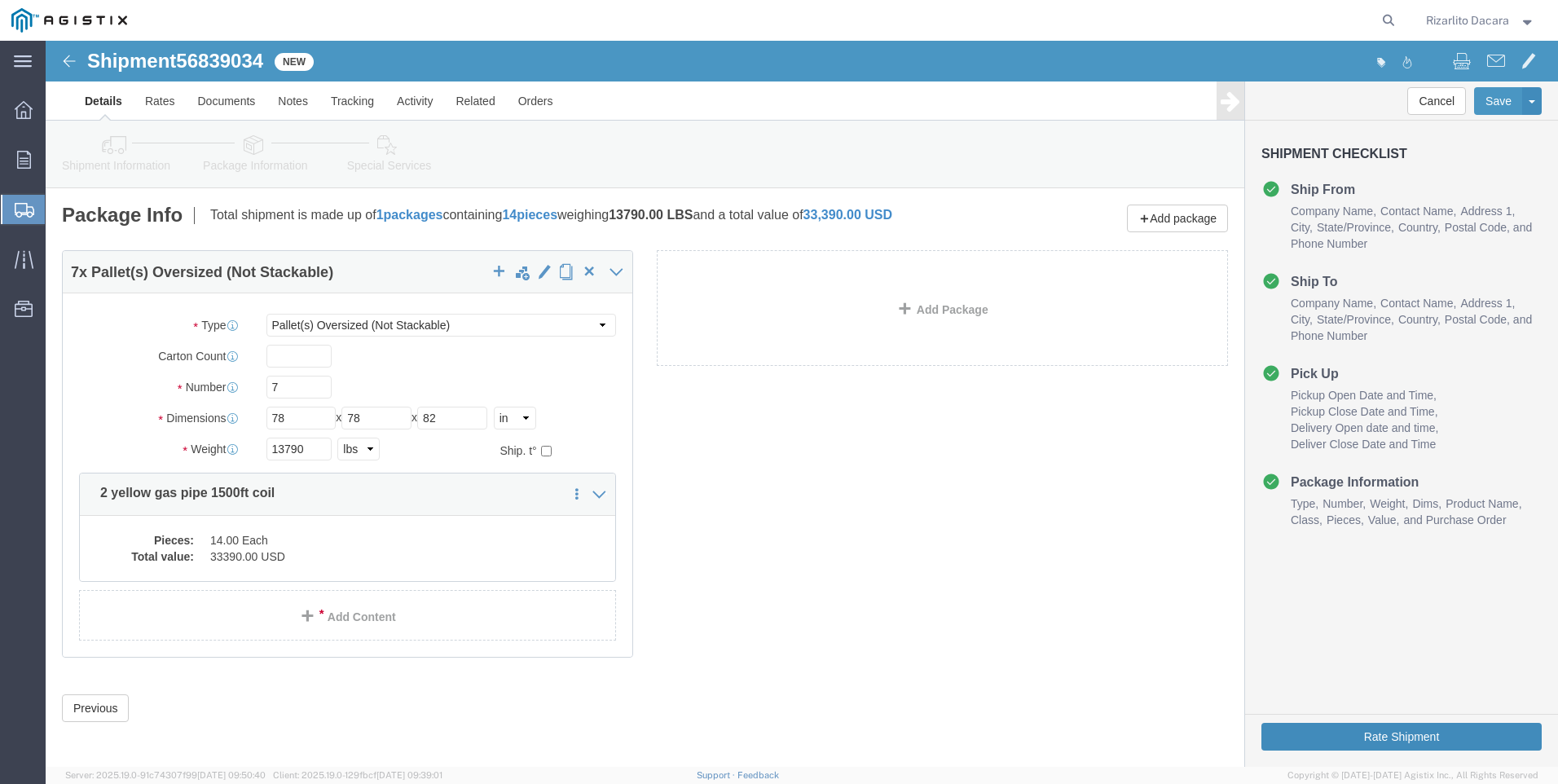
click button "Rate Shipment"
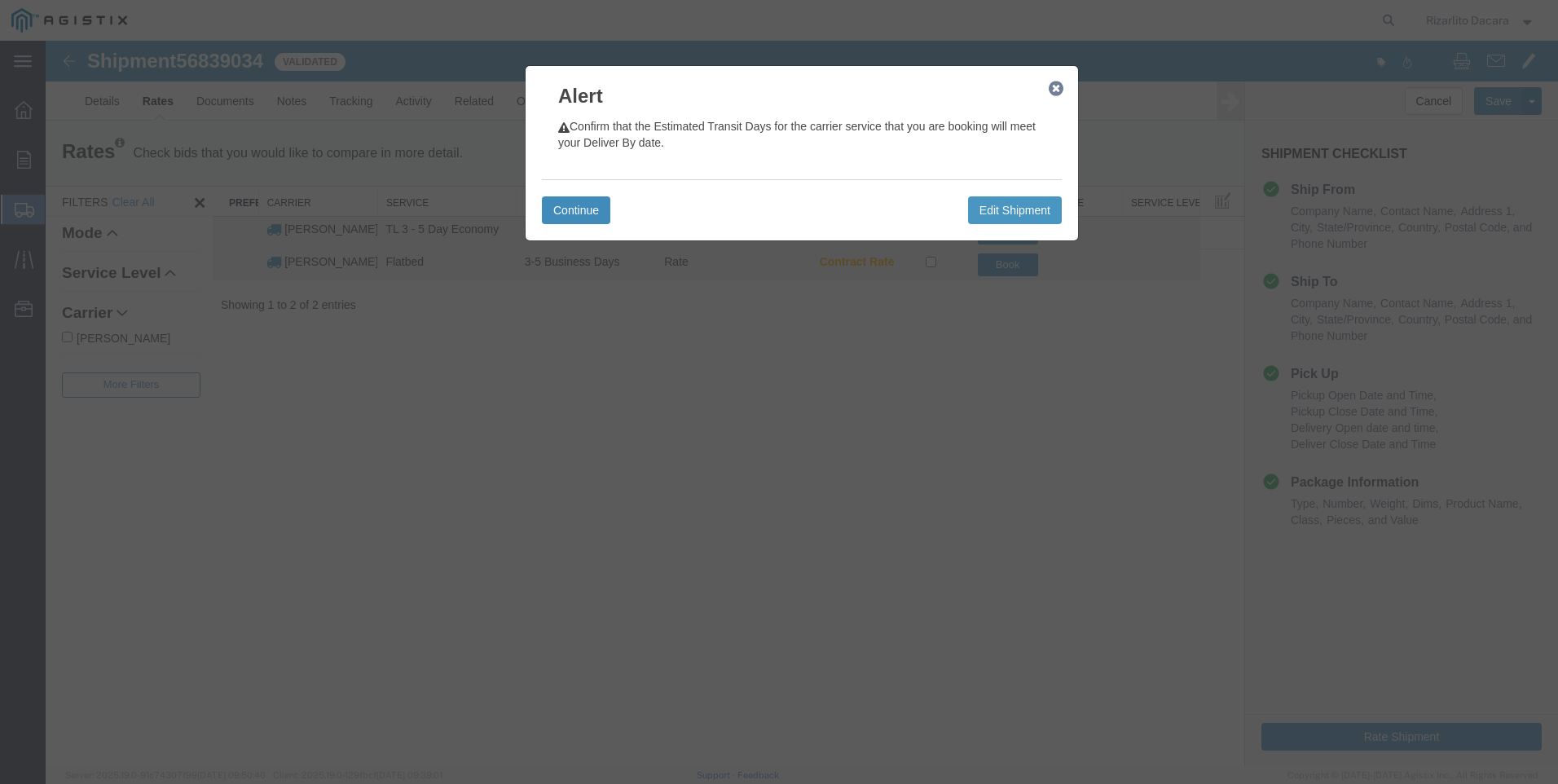
click at [569, 217] on button "Continue" at bounding box center [576, 210] width 68 height 28
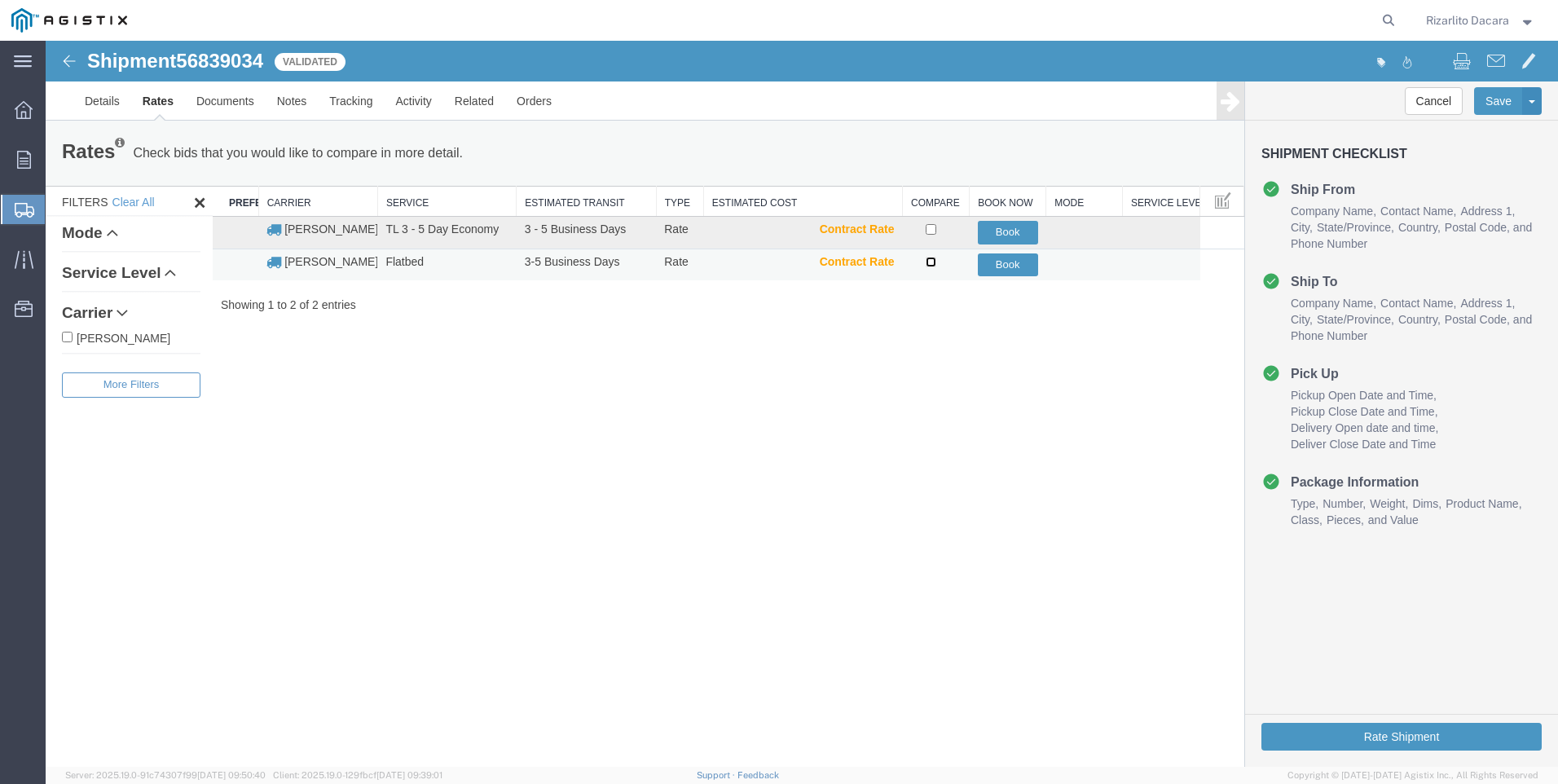
click at [930, 256] on input "checkbox" at bounding box center [930, 261] width 10 height 10
checkbox input "true"
click at [996, 264] on button "Book" at bounding box center [1007, 266] width 60 height 24
